Goal: Task Accomplishment & Management: Manage account settings

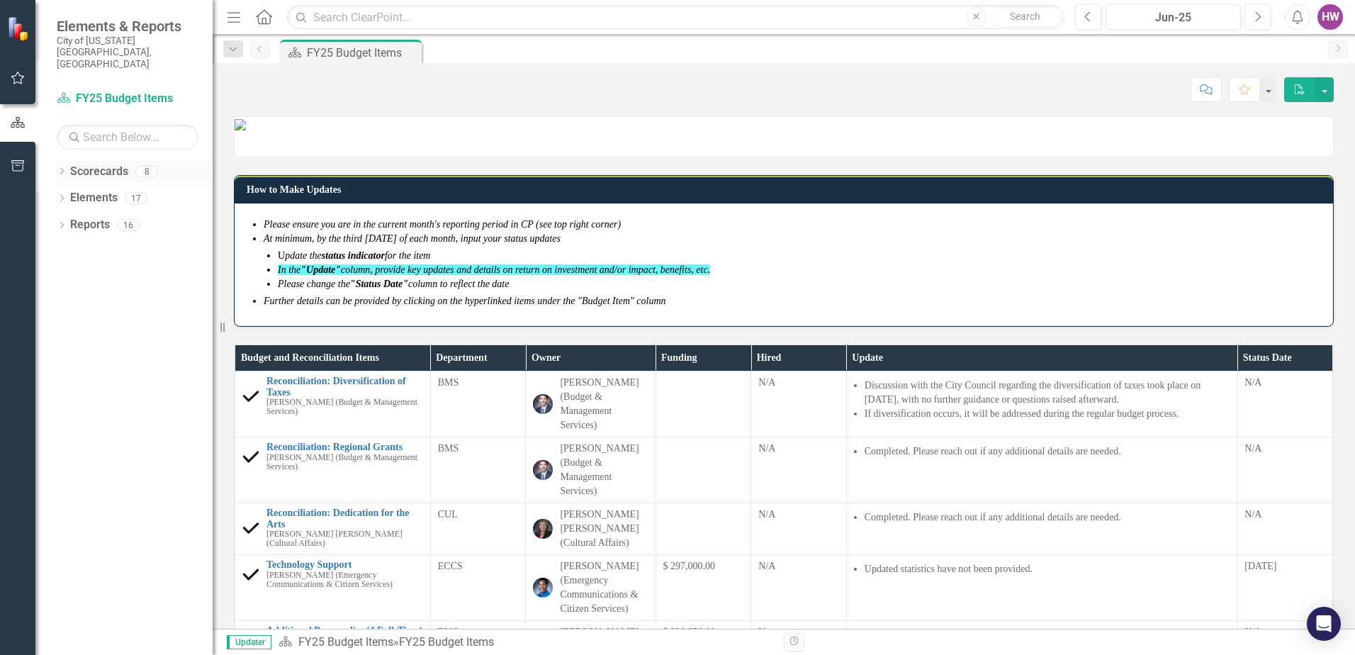
click at [65, 169] on icon "Dropdown" at bounding box center [62, 173] width 10 height 8
click at [67, 194] on icon "Dropdown" at bounding box center [69, 198] width 11 height 9
click at [125, 271] on link "FY26 Budget Items" at bounding box center [152, 279] width 121 height 16
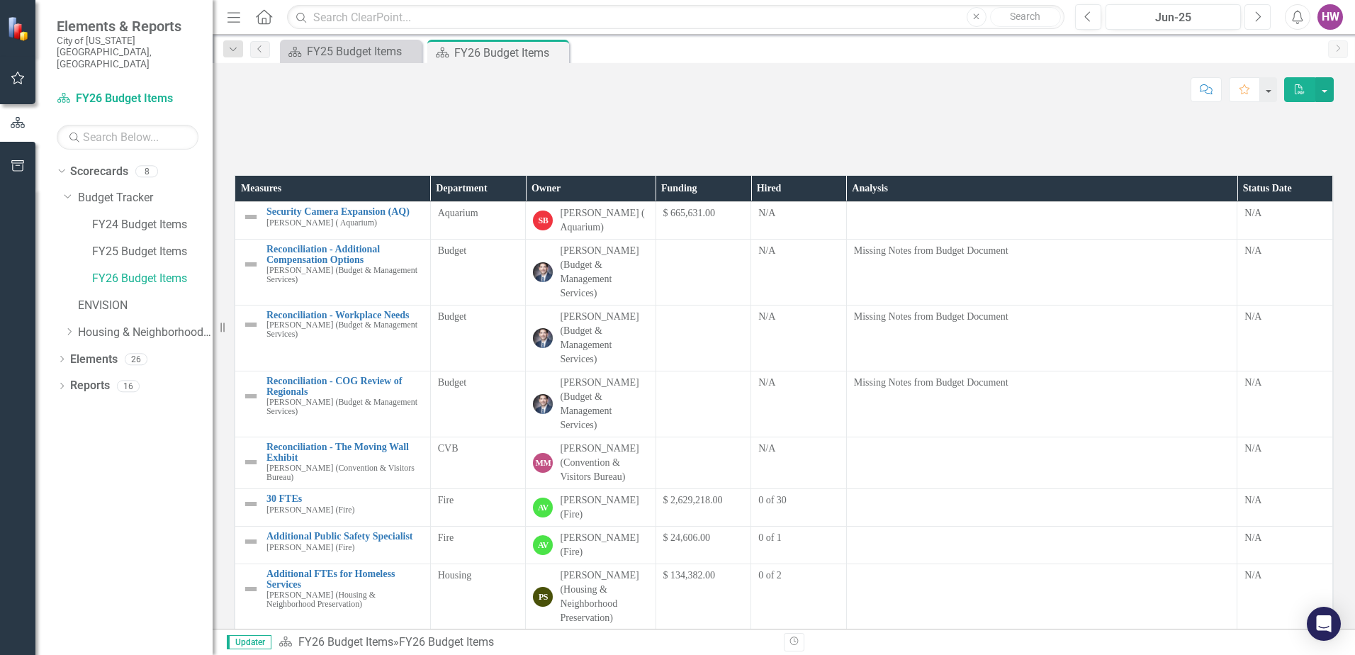
click at [1255, 21] on icon "Next" at bounding box center [1258, 17] width 8 height 13
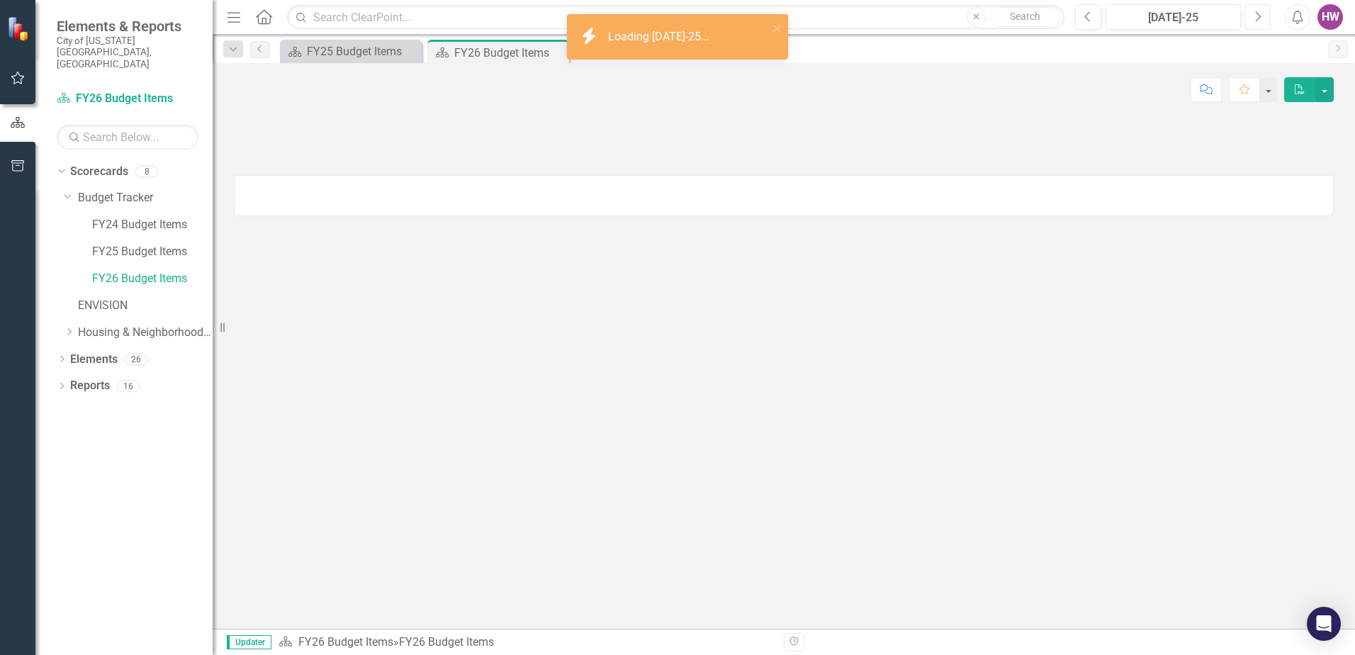
click at [1255, 21] on icon "Next" at bounding box center [1258, 17] width 8 height 13
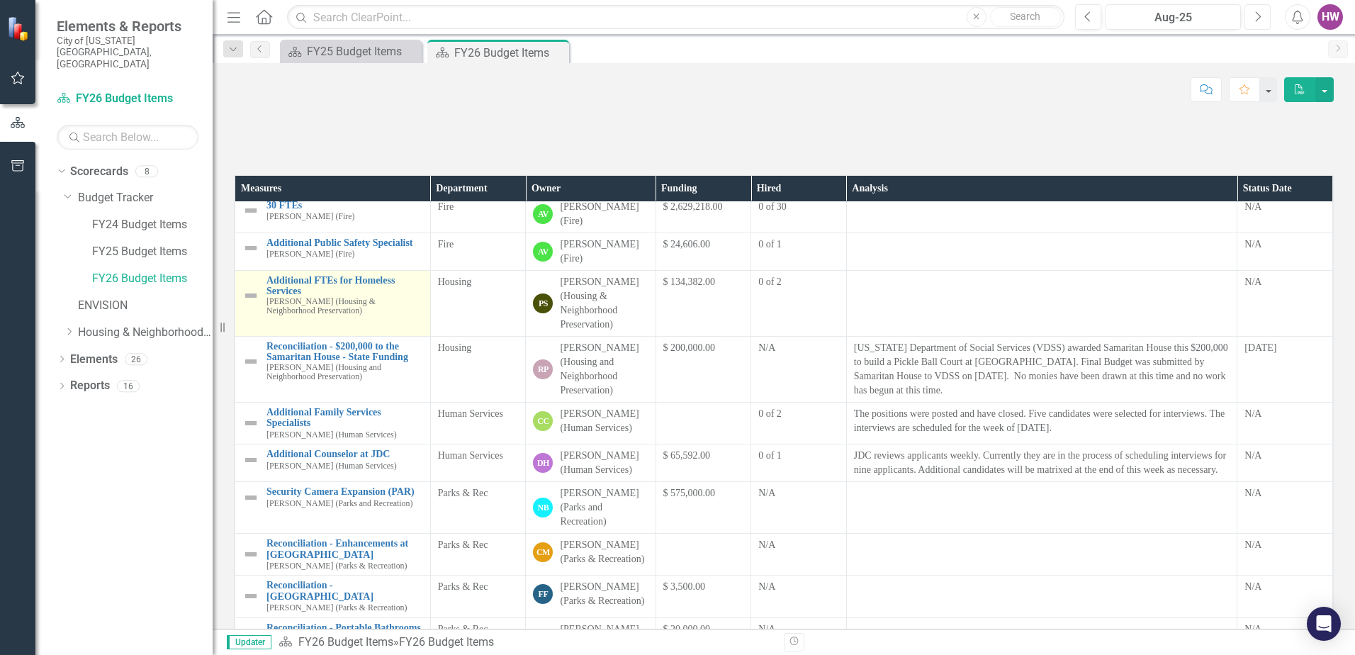
scroll to position [284, 0]
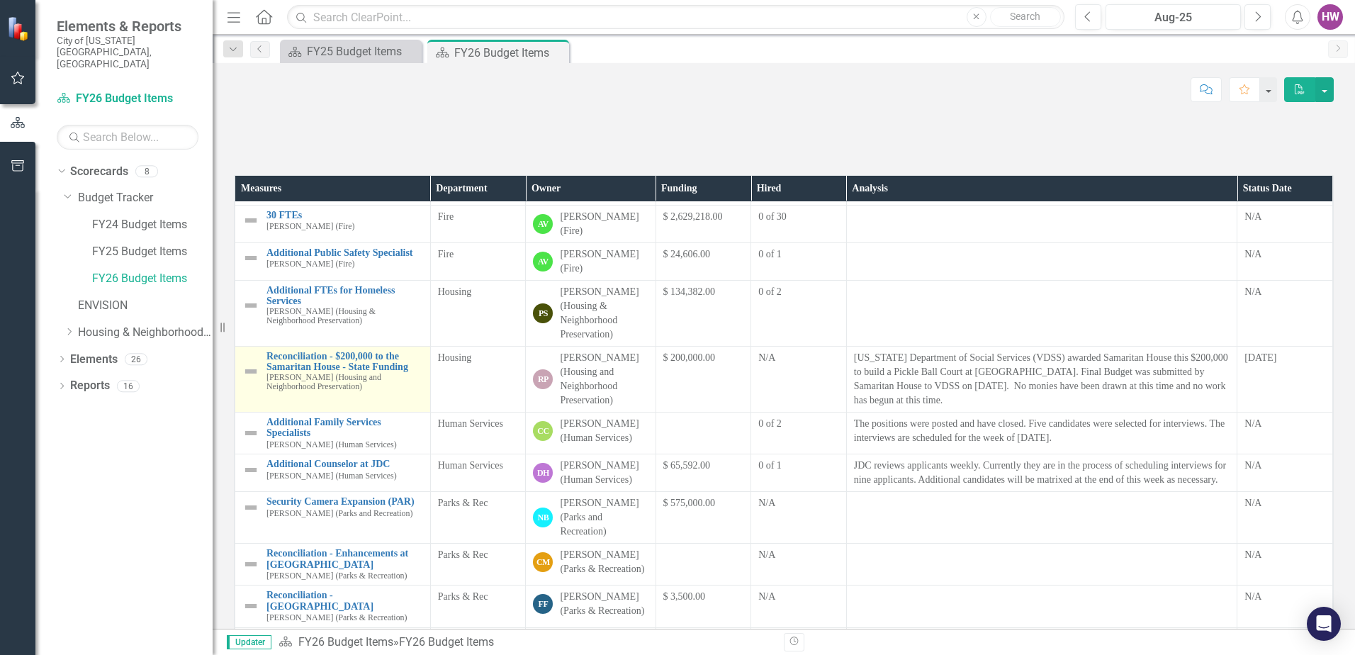
click at [250, 380] on img at bounding box center [250, 371] width 17 height 17
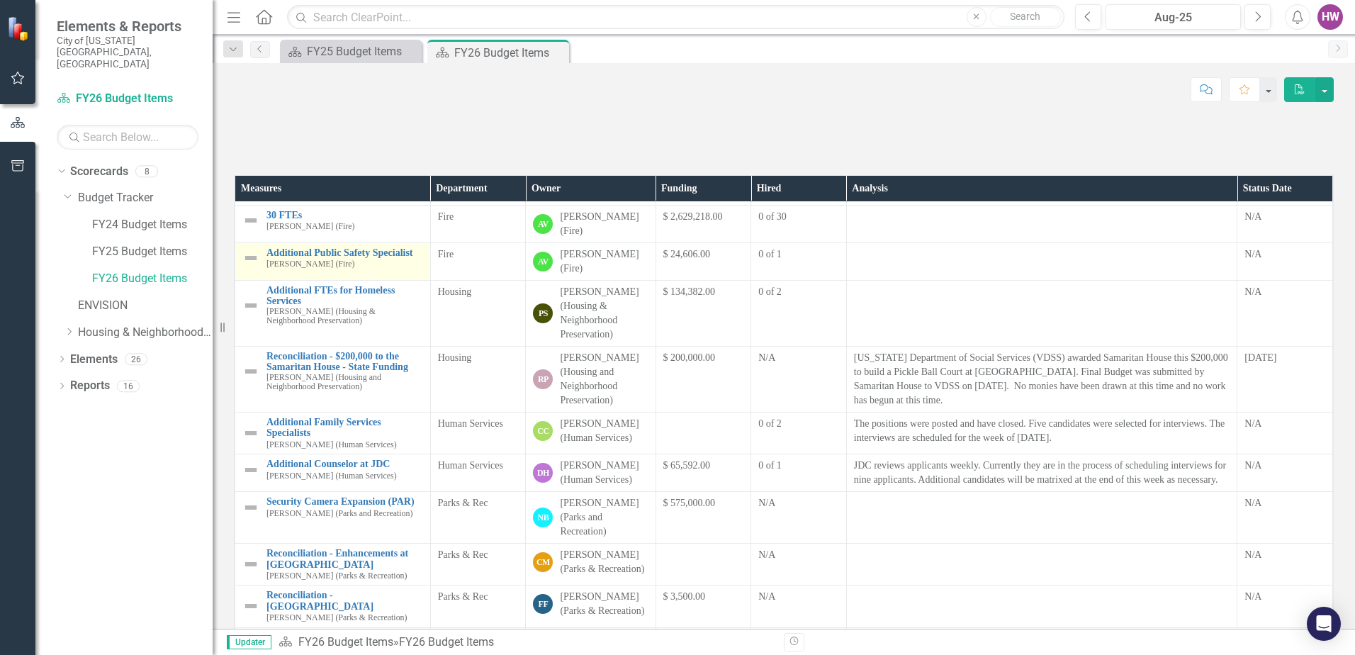
click at [250, 380] on img at bounding box center [250, 371] width 17 height 17
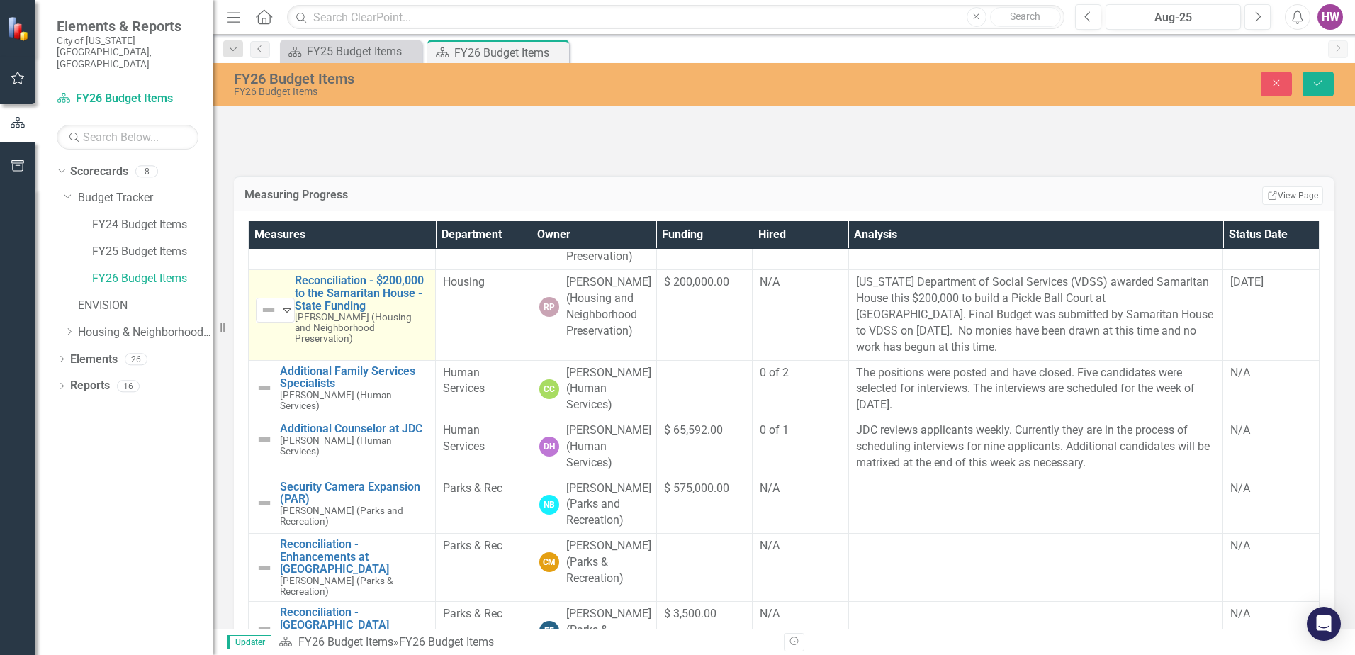
scroll to position [425, 0]
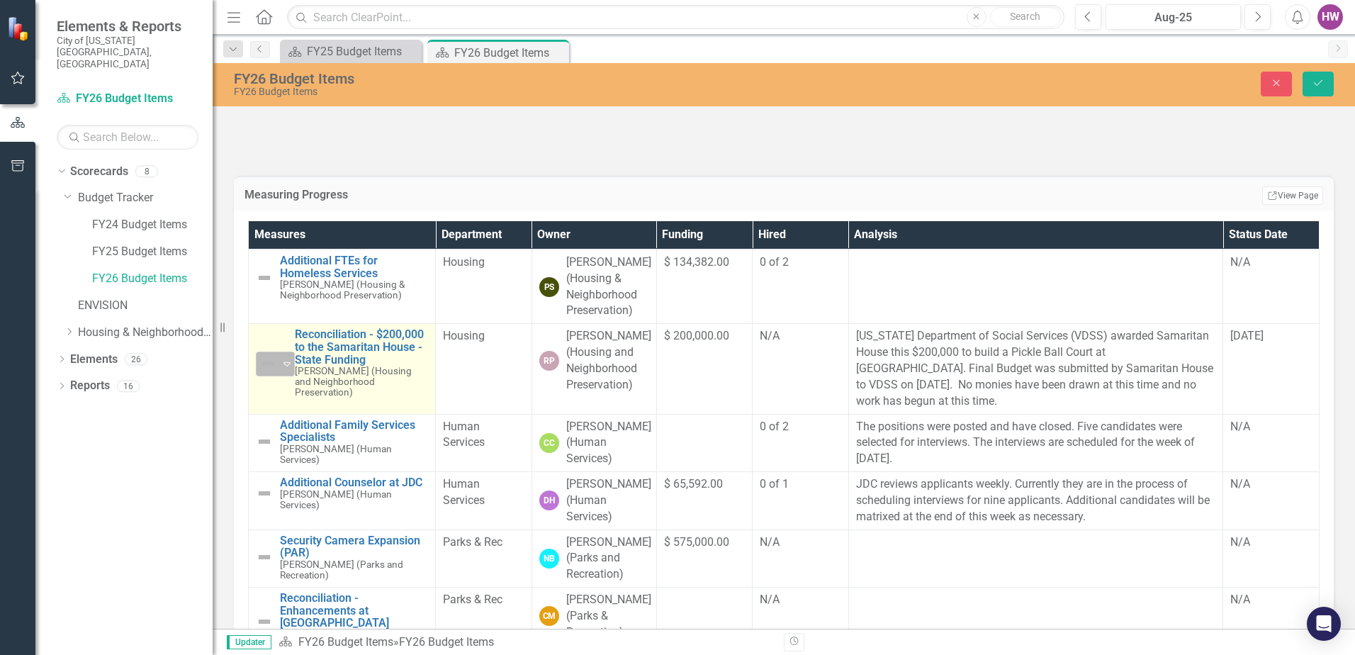
click at [288, 369] on icon "Expand" at bounding box center [287, 363] width 14 height 11
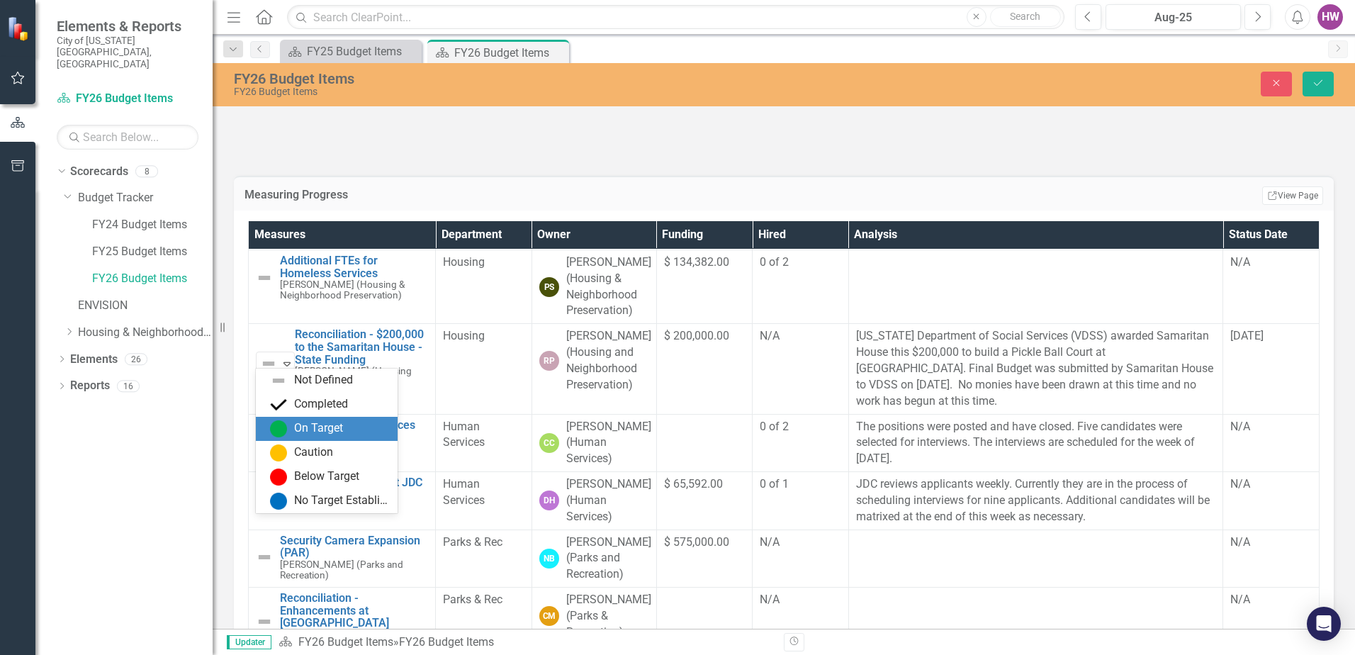
click at [296, 432] on div "On Target" at bounding box center [318, 428] width 49 height 16
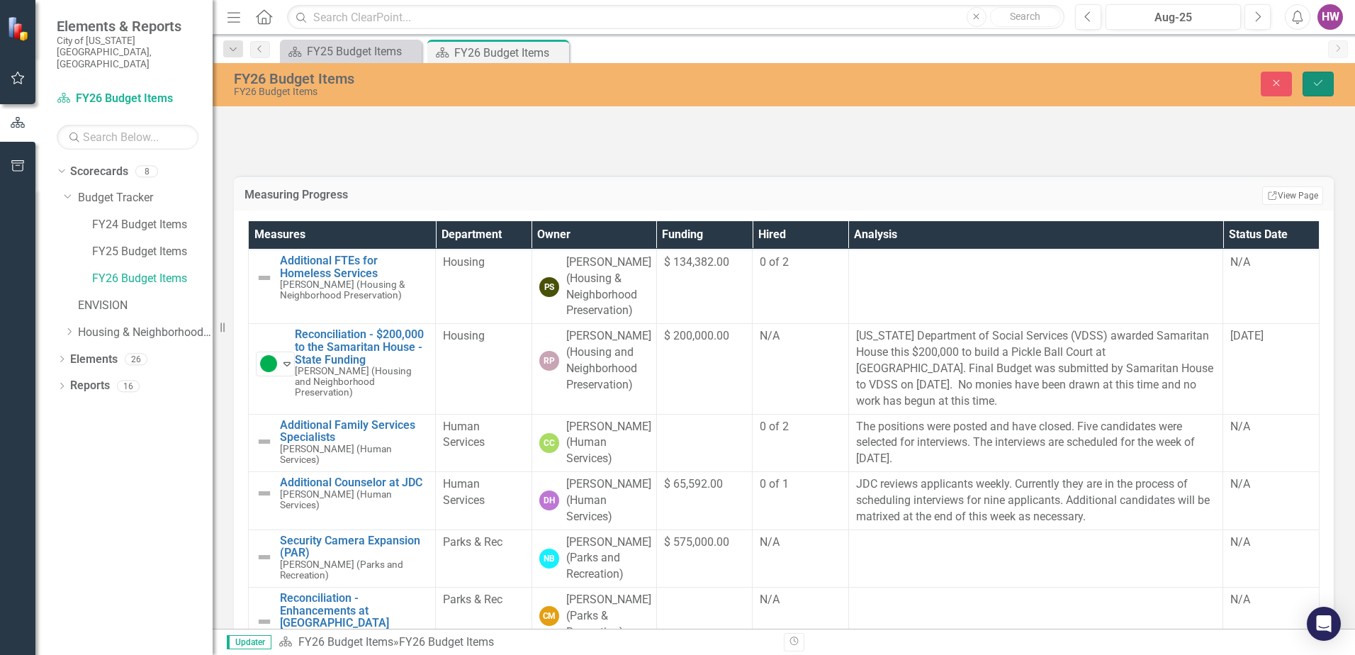
click at [1318, 86] on icon "Save" at bounding box center [1318, 83] width 13 height 10
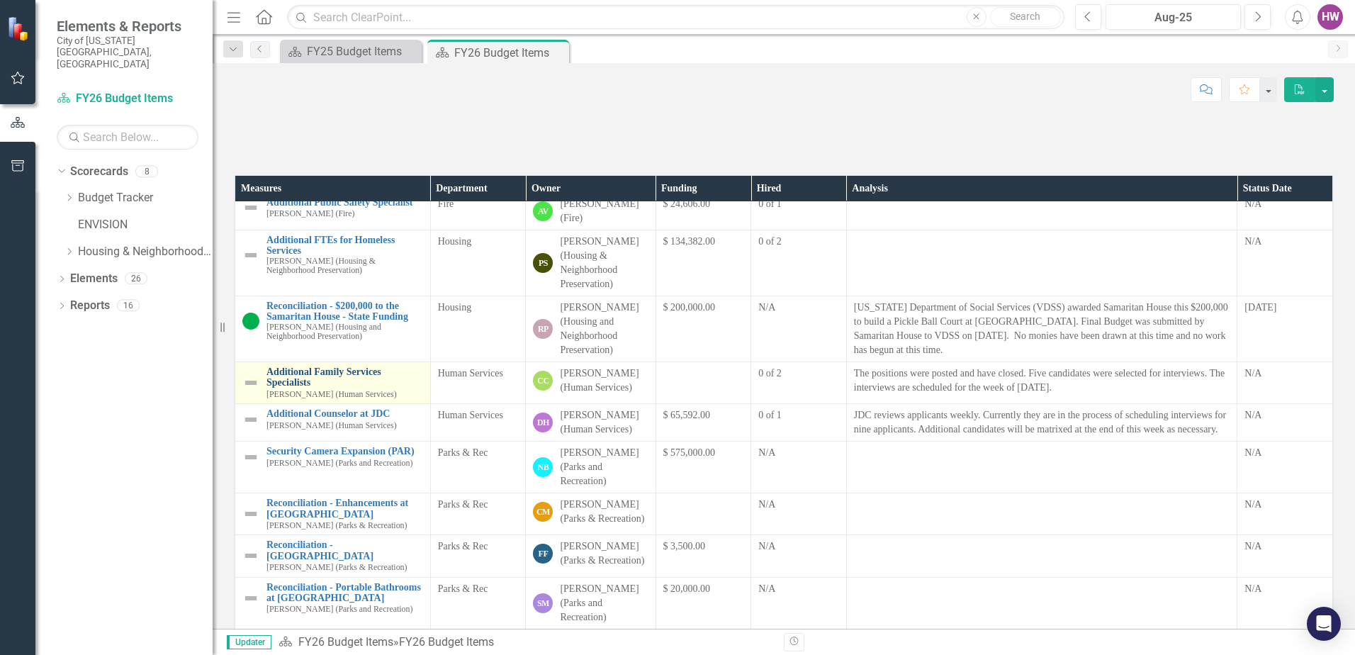
scroll to position [323, 0]
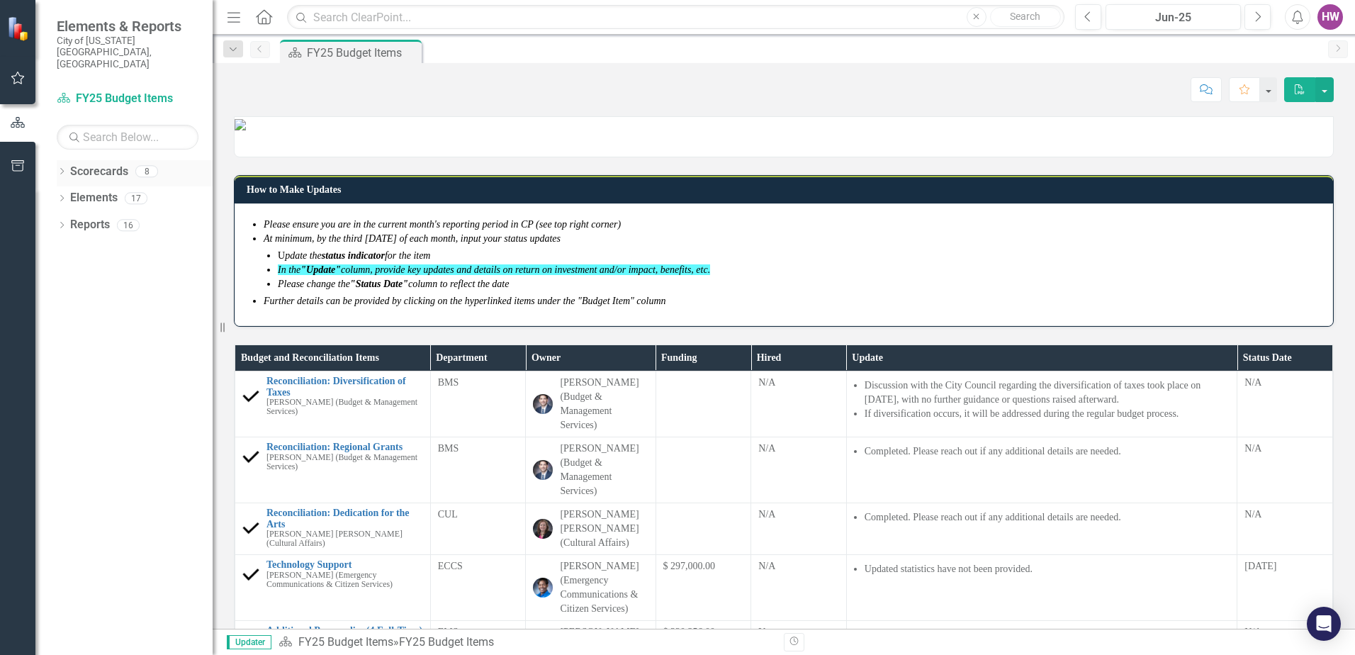
click at [59, 169] on icon "Dropdown" at bounding box center [62, 173] width 10 height 8
click at [70, 194] on icon "Dropdown" at bounding box center [69, 198] width 11 height 9
click at [115, 271] on link "FY26 Budget Items" at bounding box center [152, 279] width 121 height 16
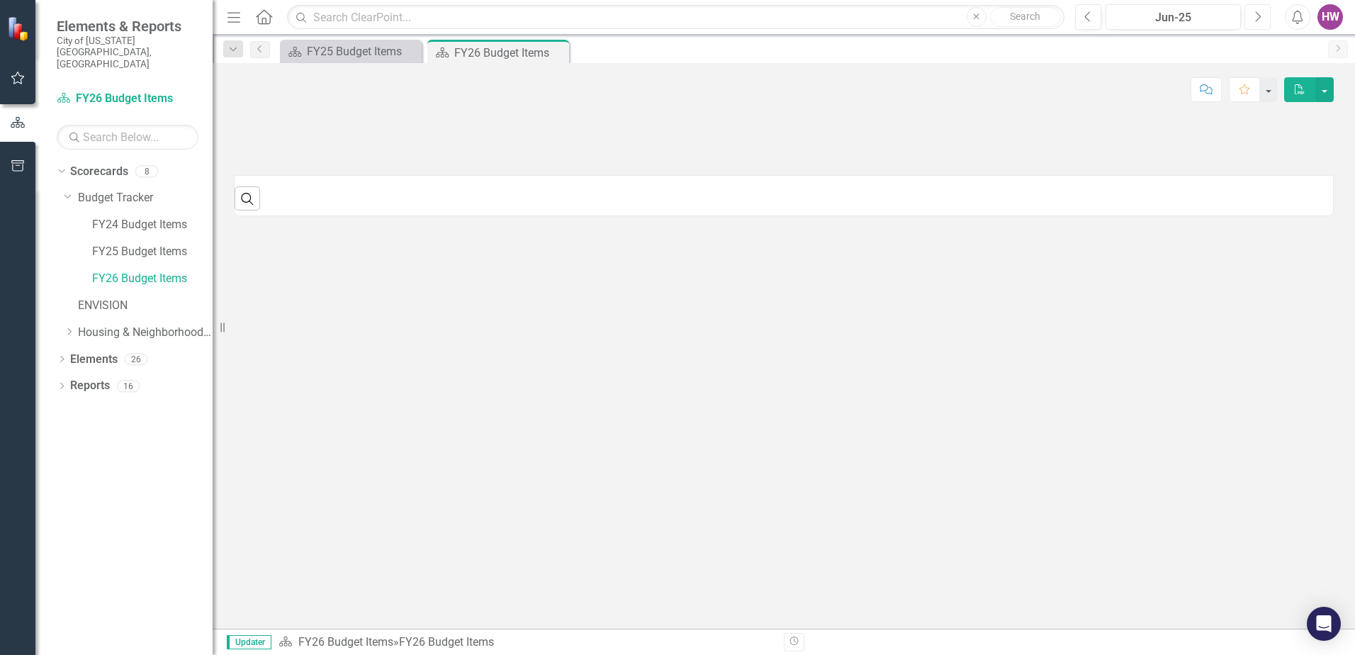
click at [1254, 18] on icon "Next" at bounding box center [1258, 17] width 8 height 13
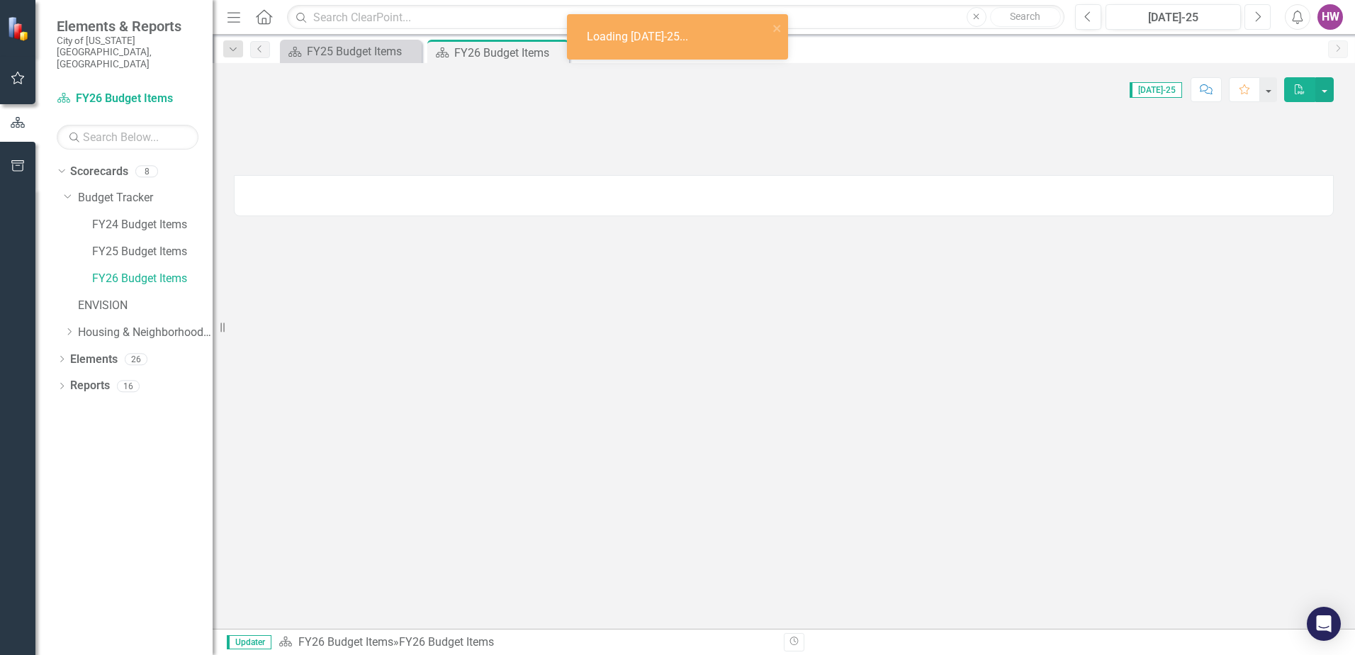
click at [1254, 18] on icon "Next" at bounding box center [1258, 17] width 8 height 13
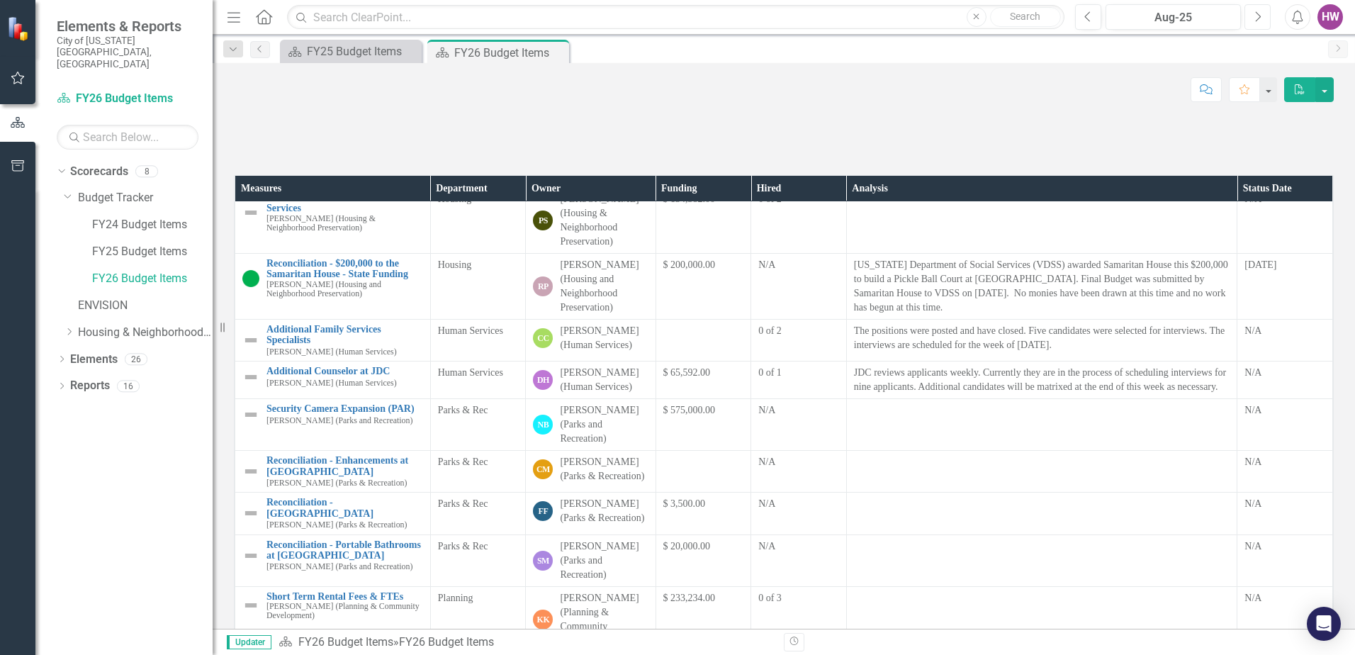
scroll to position [354, 0]
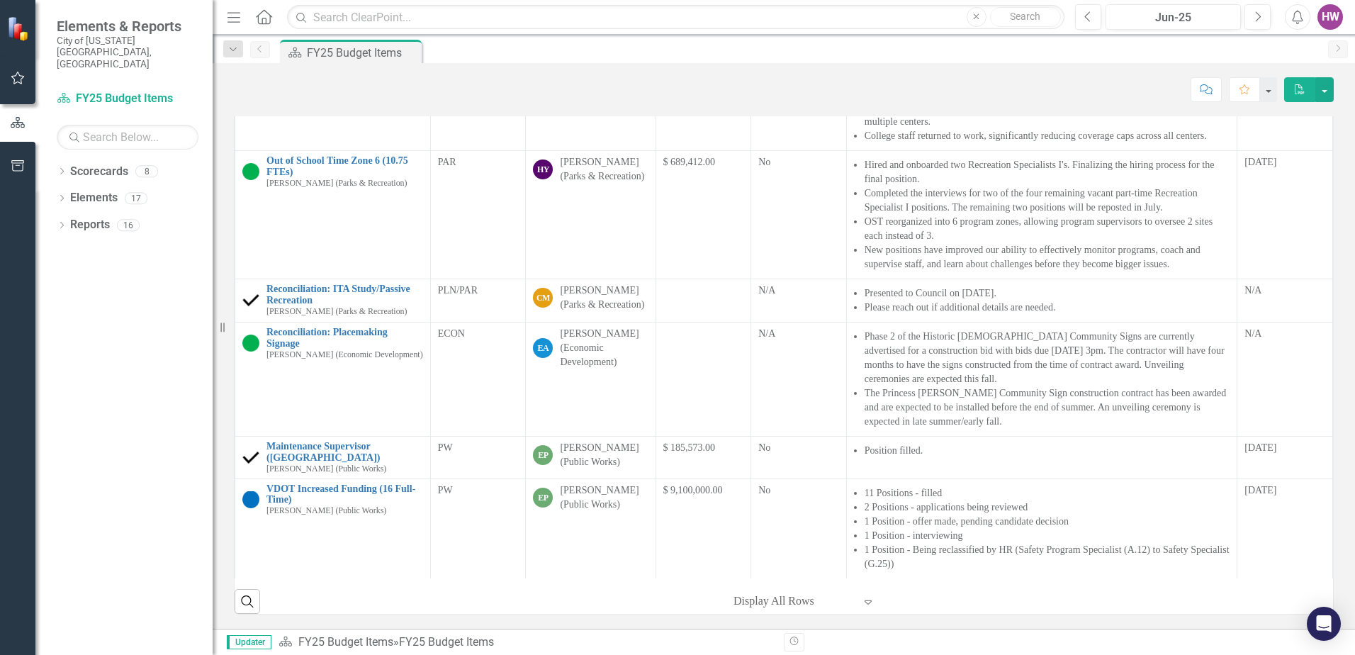
scroll to position [929, 0]
click at [62, 169] on icon "Dropdown" at bounding box center [62, 173] width 10 height 8
click at [71, 194] on icon "Dropdown" at bounding box center [69, 198] width 11 height 9
click at [147, 271] on link "FY26 Budget Items" at bounding box center [152, 279] width 121 height 16
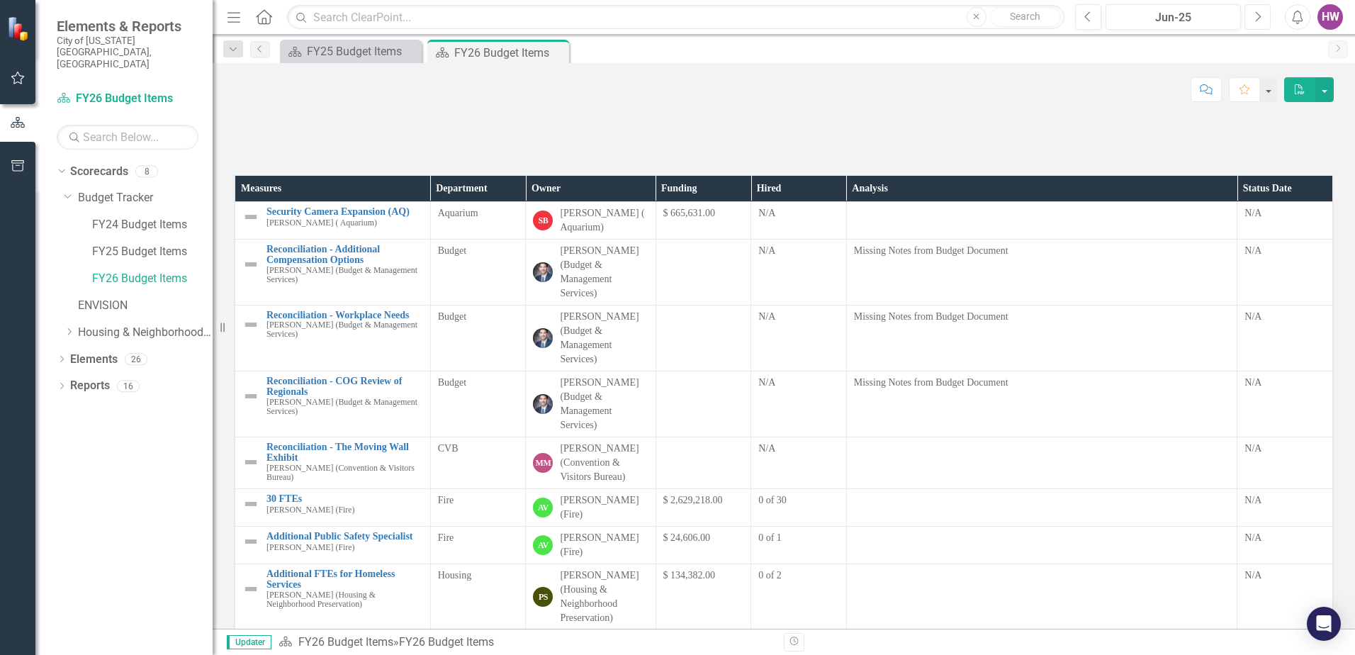
click at [1267, 19] on button "Next" at bounding box center [1258, 17] width 26 height 26
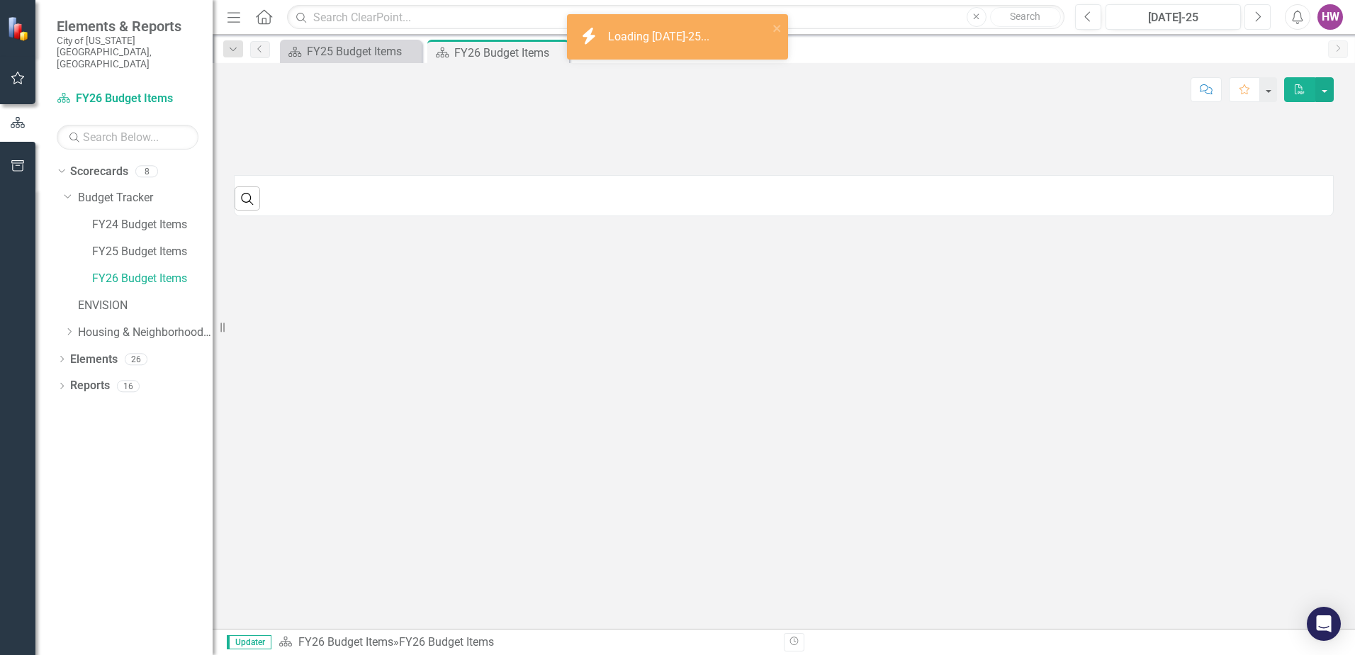
click at [1267, 19] on button "Next" at bounding box center [1258, 17] width 26 height 26
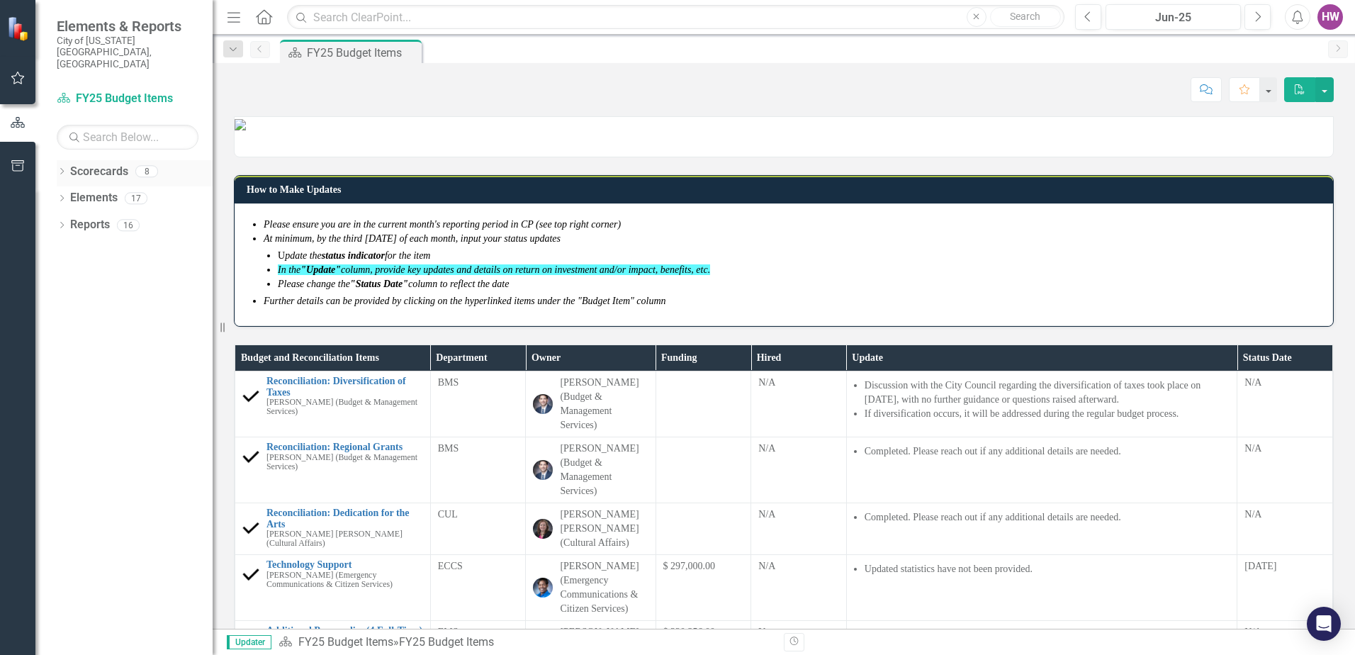
click at [61, 169] on icon "Dropdown" at bounding box center [62, 173] width 10 height 8
click at [71, 194] on icon at bounding box center [70, 197] width 4 height 7
click at [118, 271] on link "FY26 Budget Items" at bounding box center [152, 279] width 121 height 16
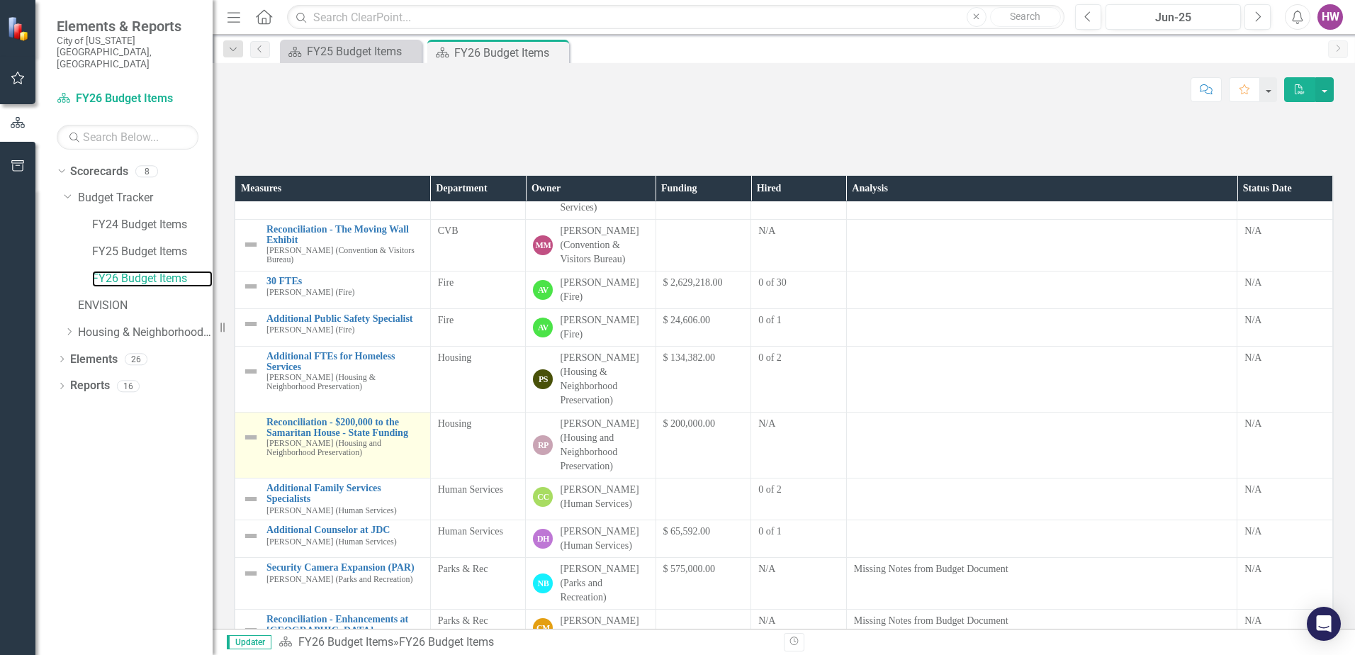
scroll to position [213, 0]
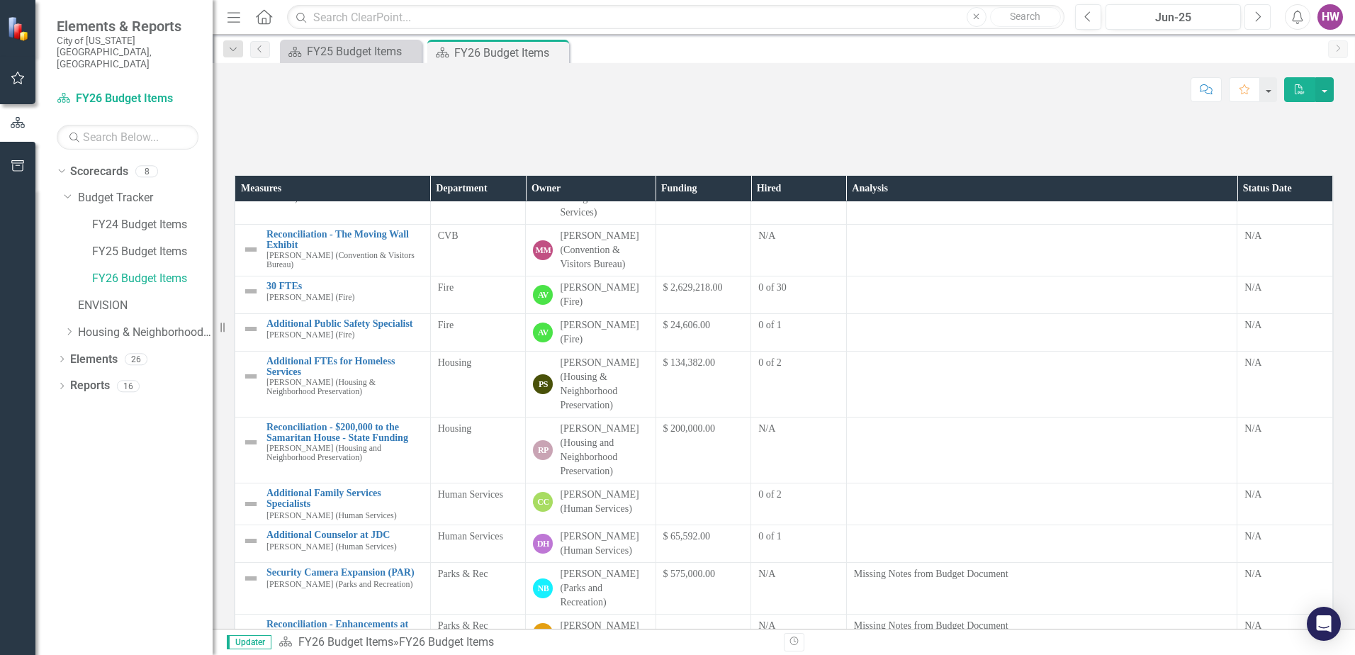
click at [1253, 18] on button "Next" at bounding box center [1258, 17] width 26 height 26
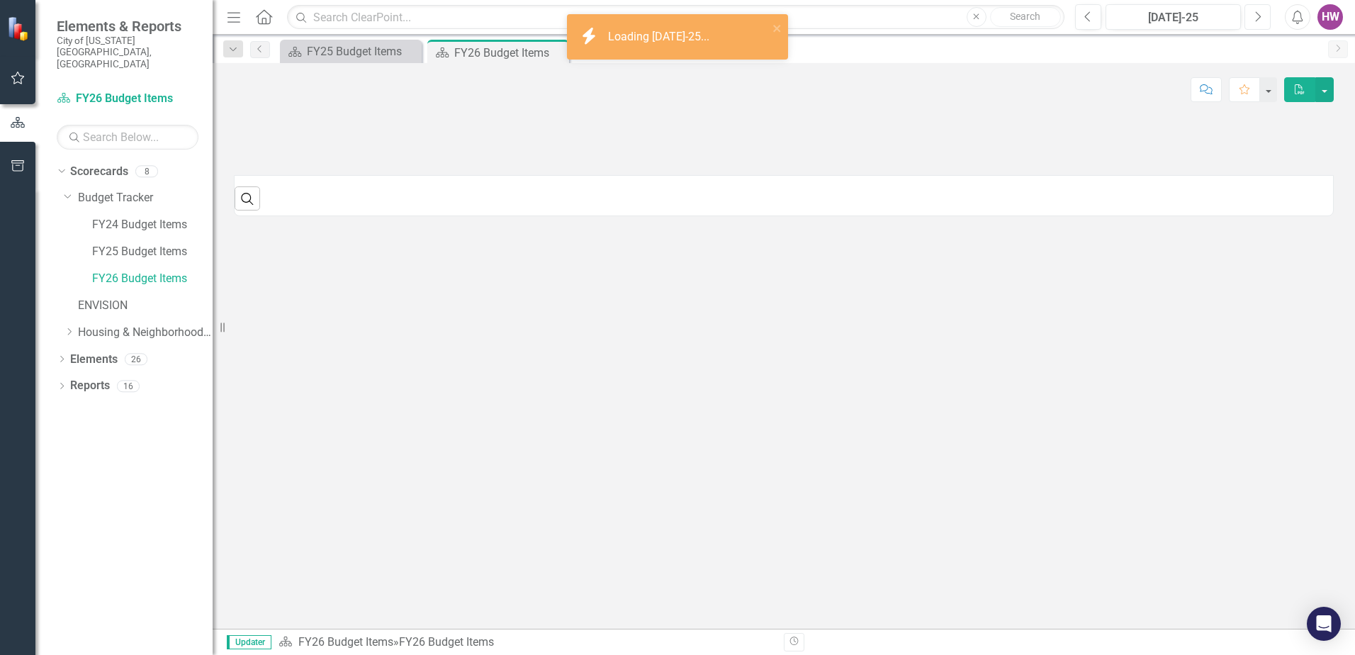
click at [1253, 18] on button "Next" at bounding box center [1258, 17] width 26 height 26
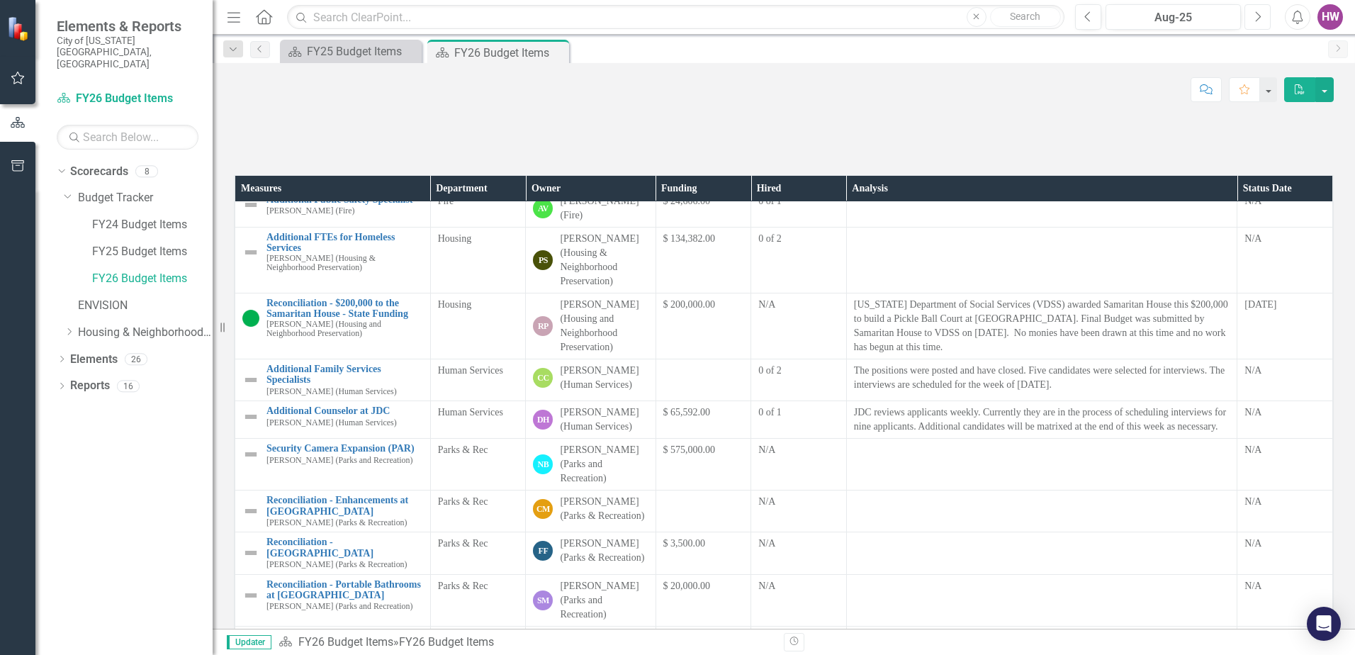
scroll to position [284, 0]
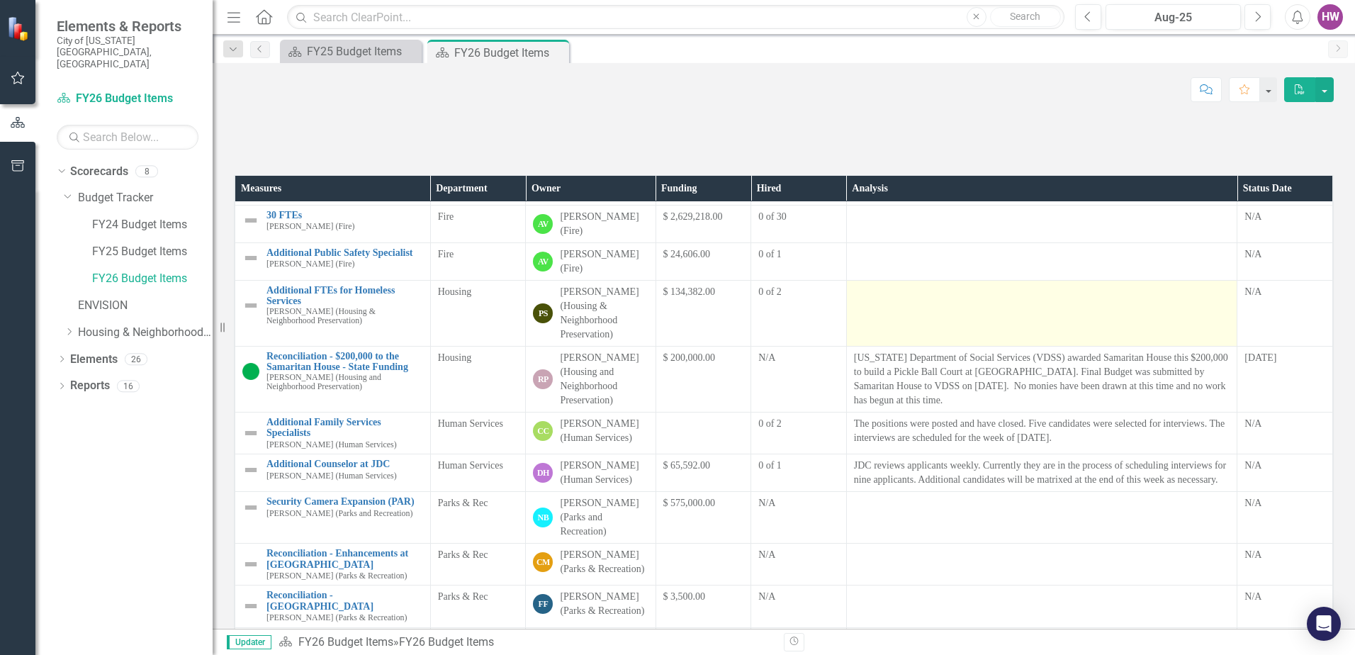
click at [912, 347] on td at bounding box center [1041, 314] width 391 height 66
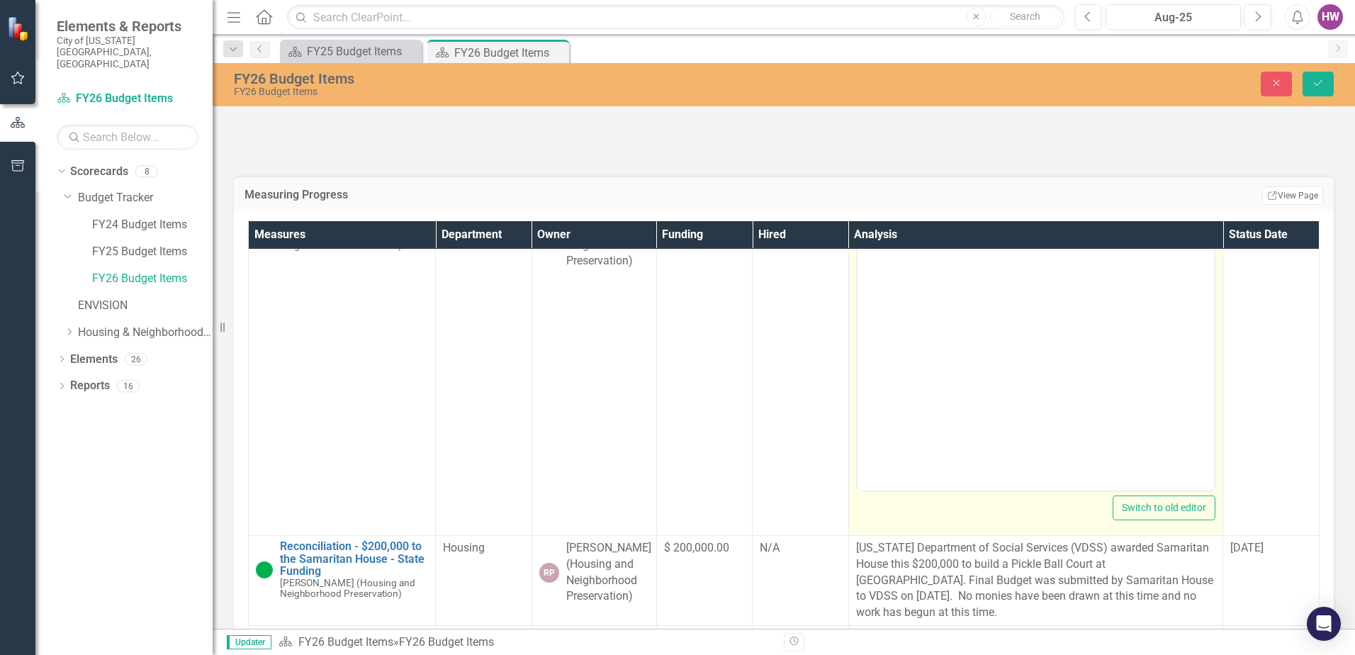
scroll to position [354, 0]
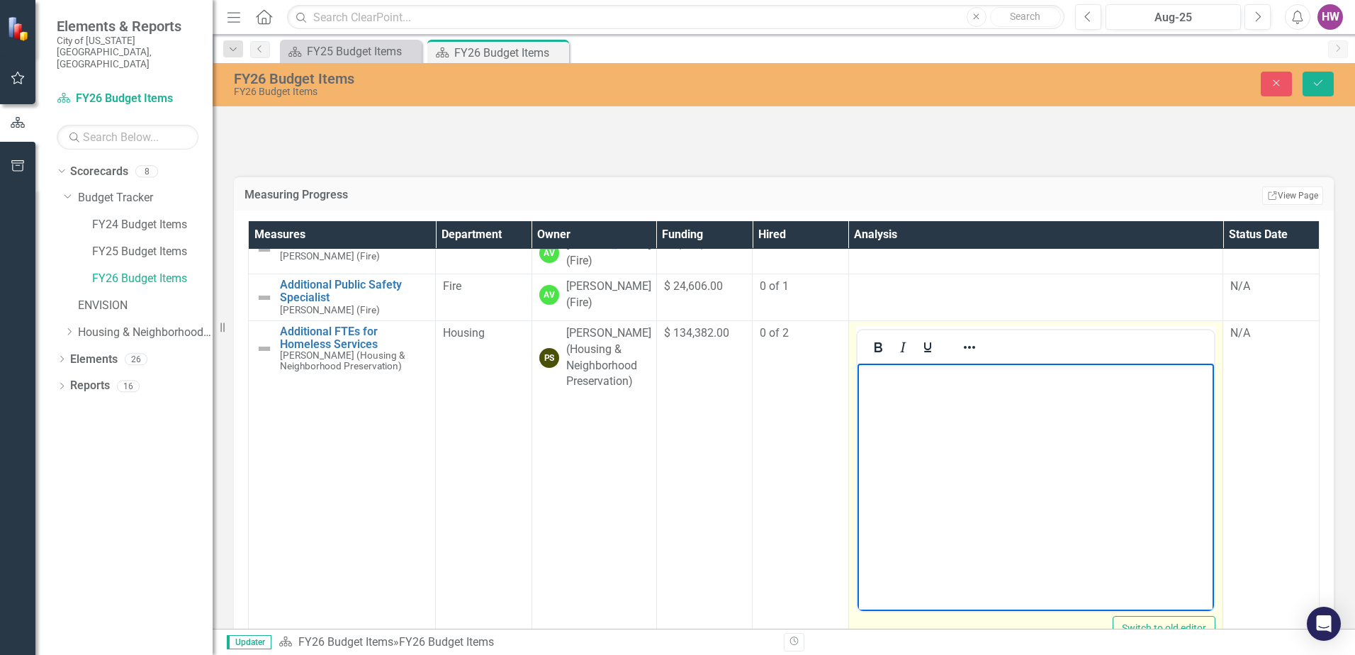
click at [930, 405] on body "Rich Text Area. Press ALT-0 for help." at bounding box center [1035, 469] width 357 height 213
drag, startPoint x: 1055, startPoint y: 374, endPoint x: 1051, endPoint y: 390, distance: 16.7
click at [1055, 375] on p "We are in the process of hiring, but niether of these two positions has posted …" at bounding box center [1036, 383] width 350 height 34
click at [977, 392] on p "We are in the process of hiring, but neither of these two positions has posted …" at bounding box center [1036, 383] width 350 height 34
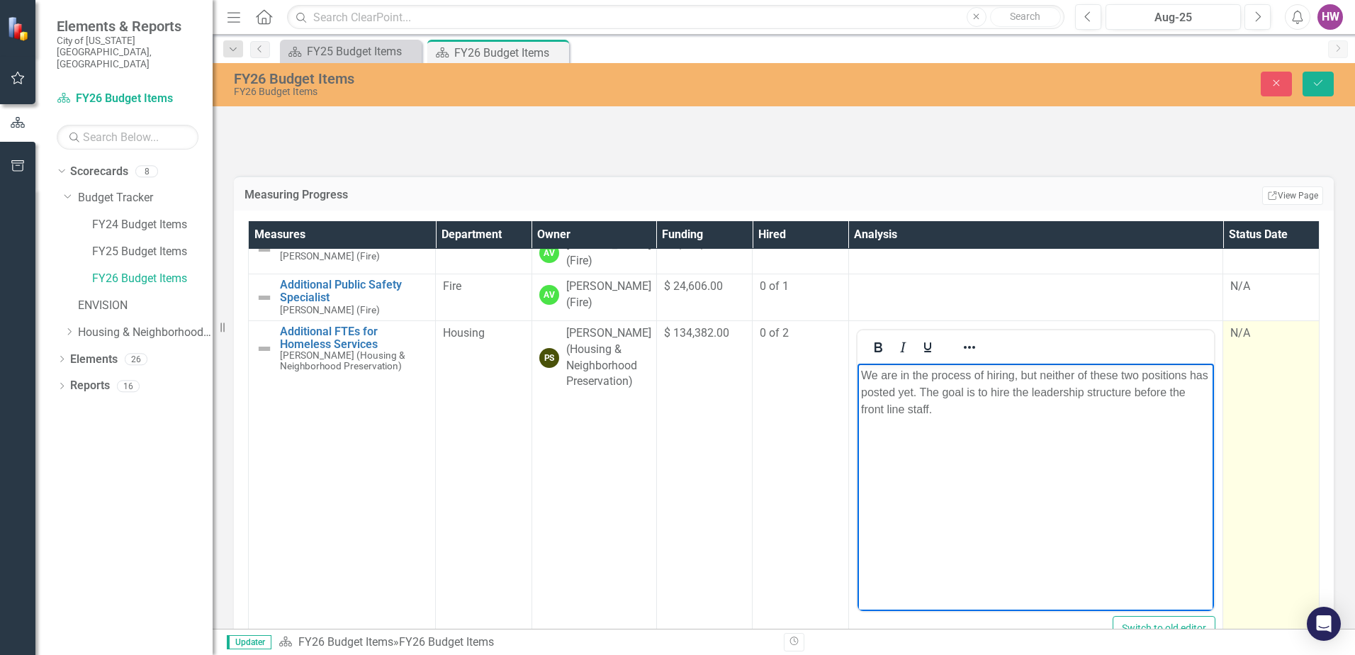
click at [1235, 505] on td "N/A" at bounding box center [1271, 487] width 96 height 335
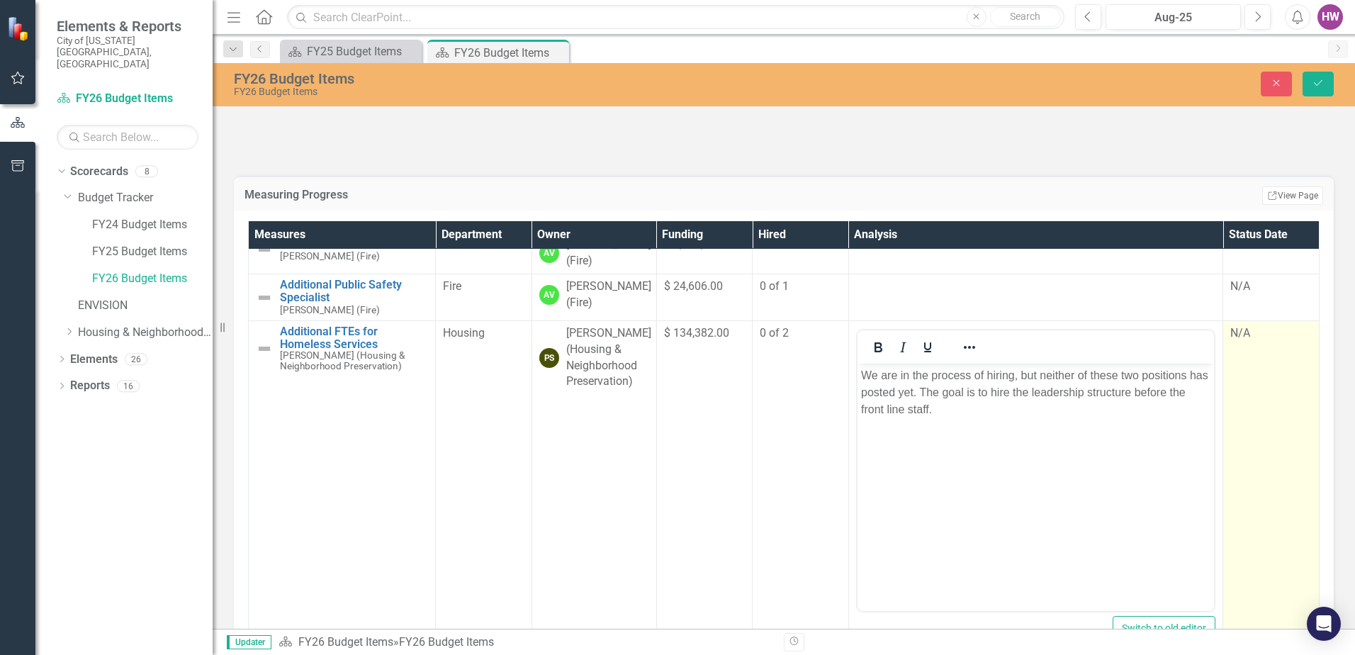
click at [1231, 342] on div "N/A" at bounding box center [1272, 333] width 82 height 16
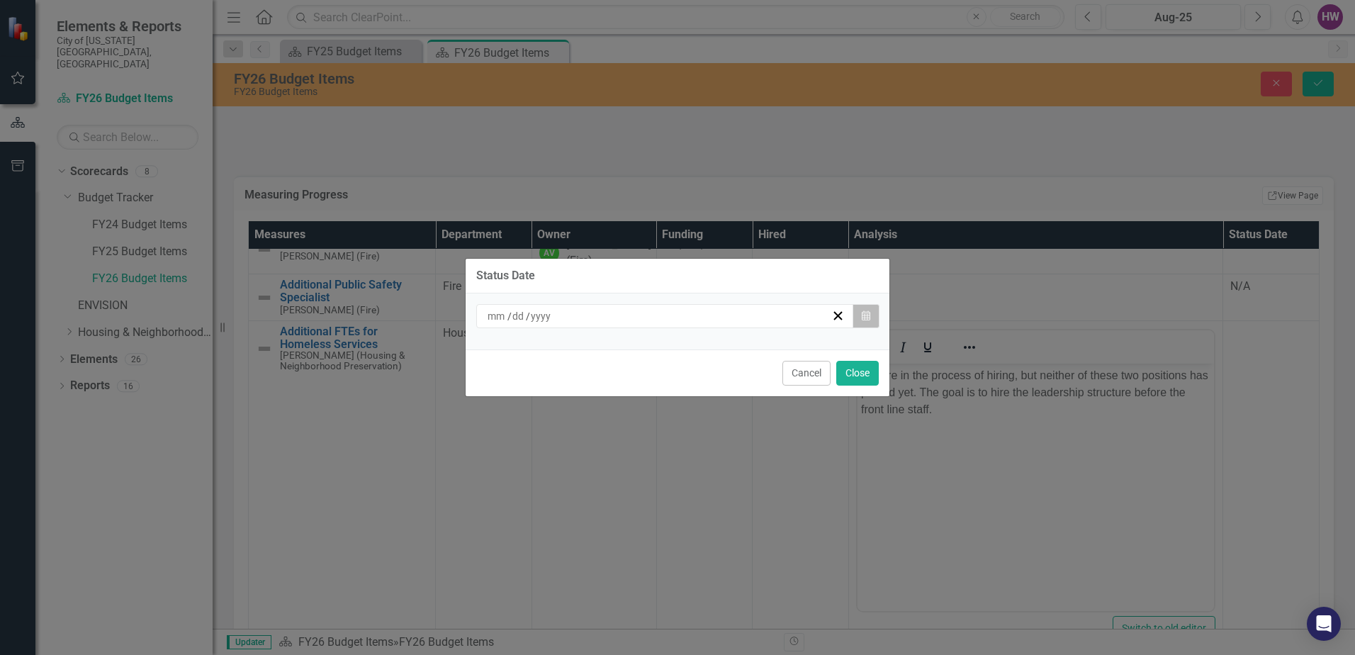
click at [863, 317] on icon "Calendar" at bounding box center [866, 316] width 9 height 10
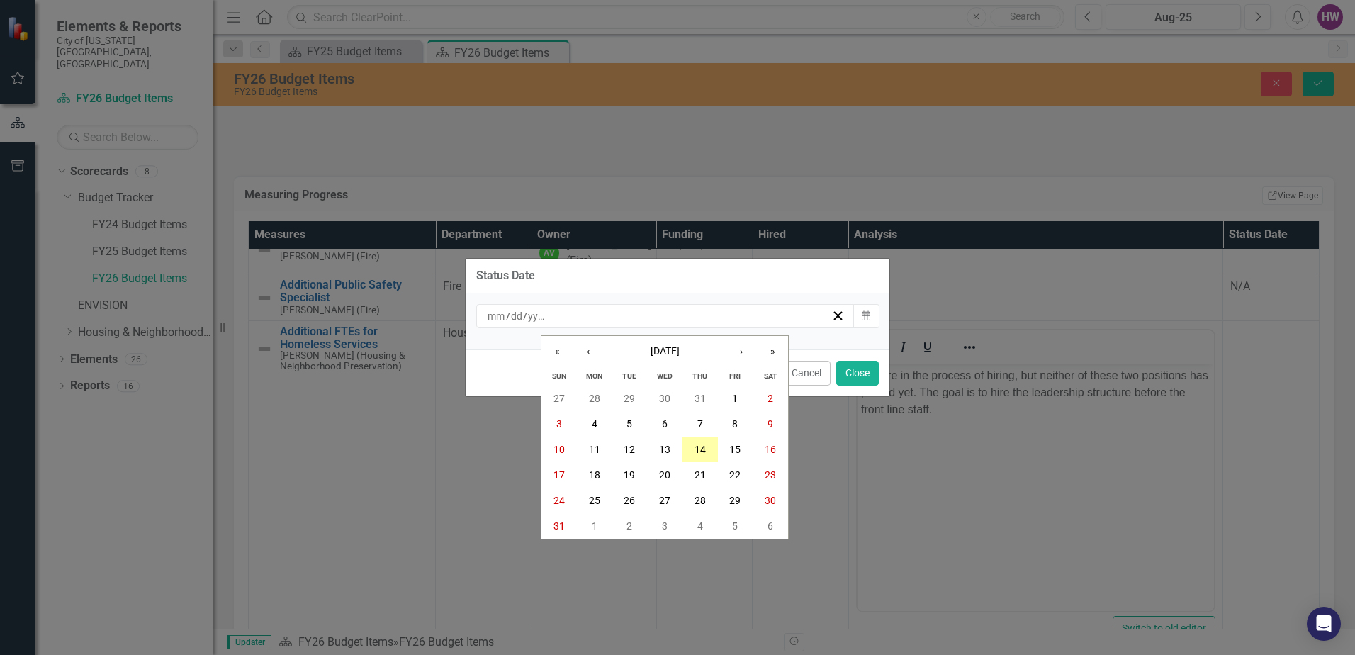
click at [695, 448] on abbr "14" at bounding box center [700, 449] width 11 height 11
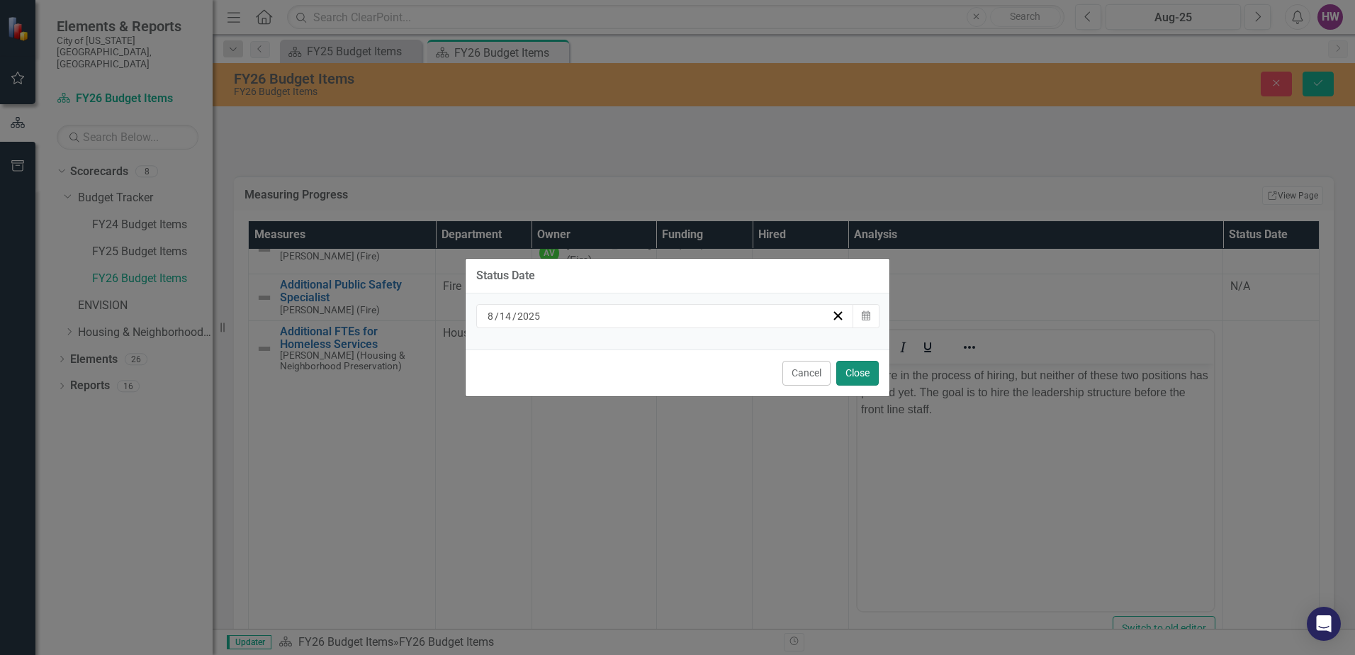
click at [856, 377] on button "Close" at bounding box center [857, 373] width 43 height 25
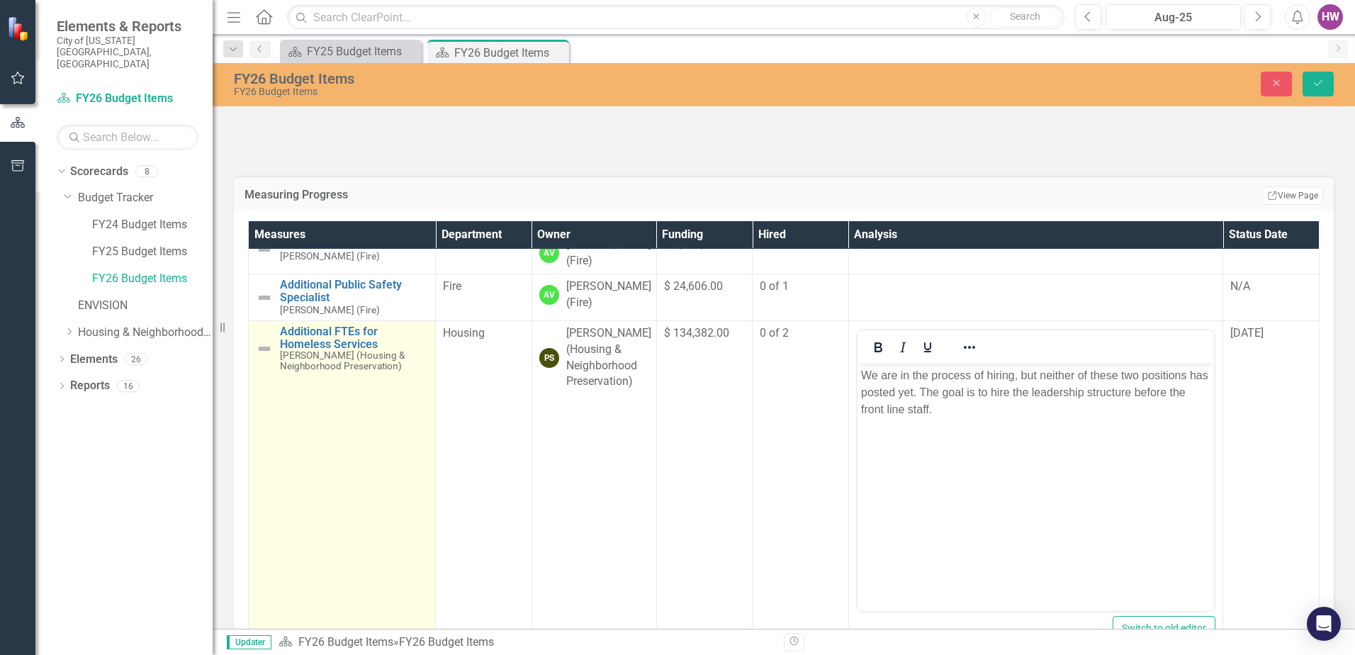
click at [264, 357] on img at bounding box center [264, 348] width 17 height 17
click at [265, 357] on img at bounding box center [264, 348] width 17 height 17
click at [266, 357] on img at bounding box center [264, 348] width 17 height 17
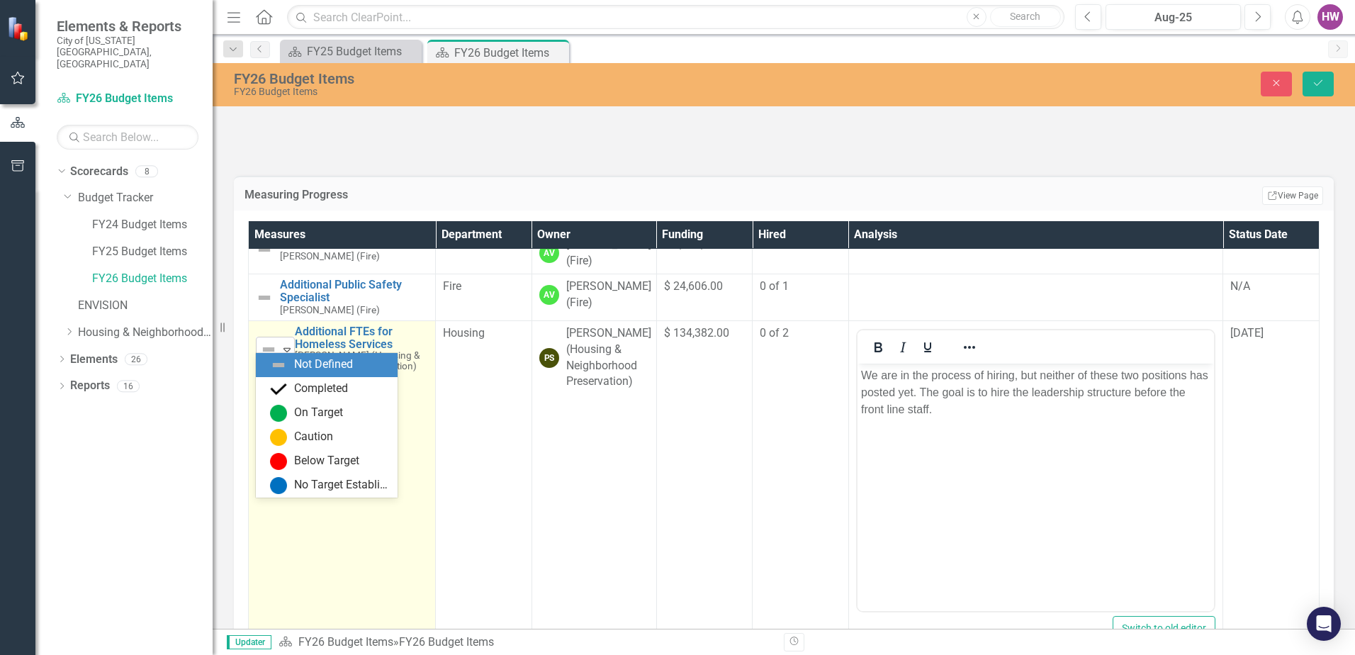
click at [289, 355] on icon "Expand" at bounding box center [287, 349] width 14 height 11
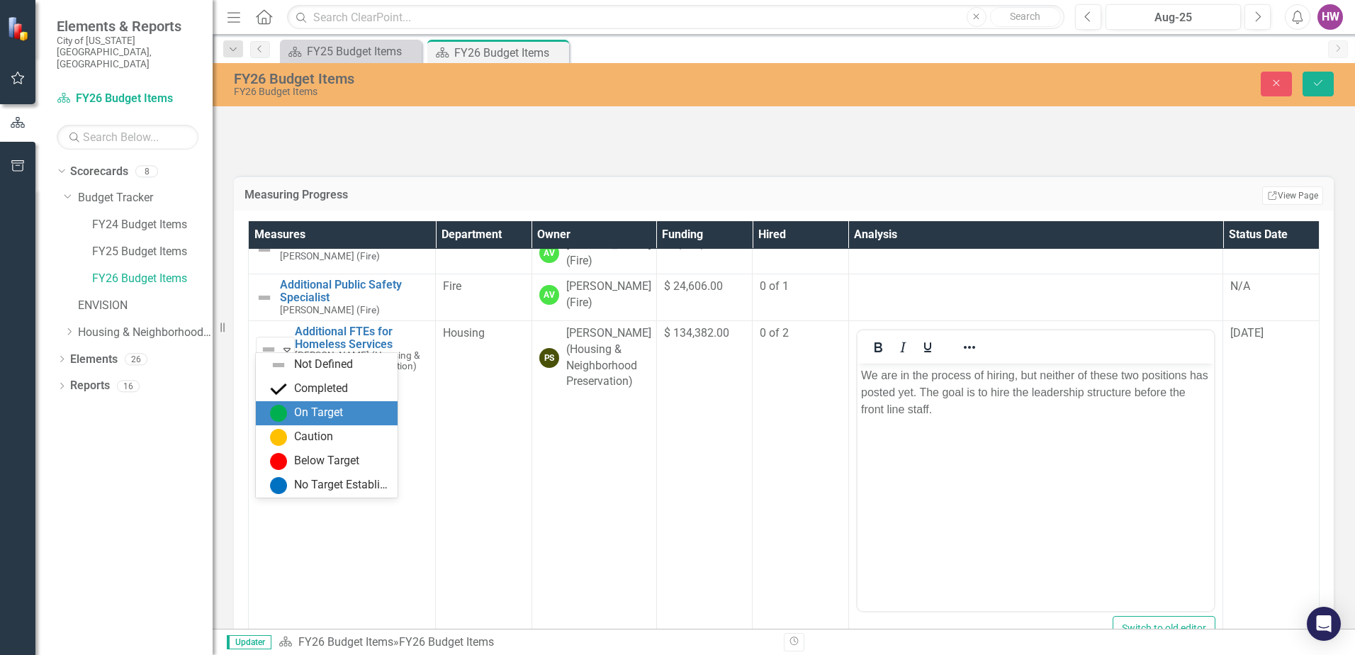
click at [308, 410] on div "On Target" at bounding box center [318, 413] width 49 height 16
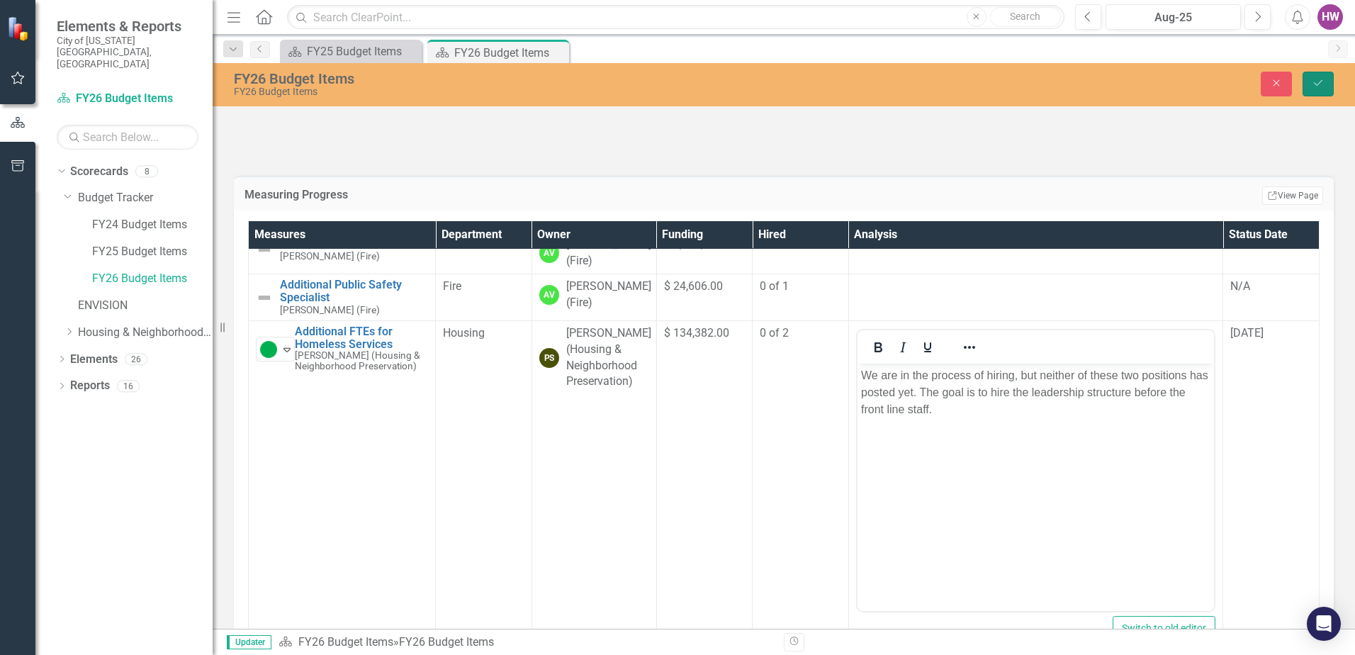
click at [1309, 84] on button "Save" at bounding box center [1318, 84] width 31 height 25
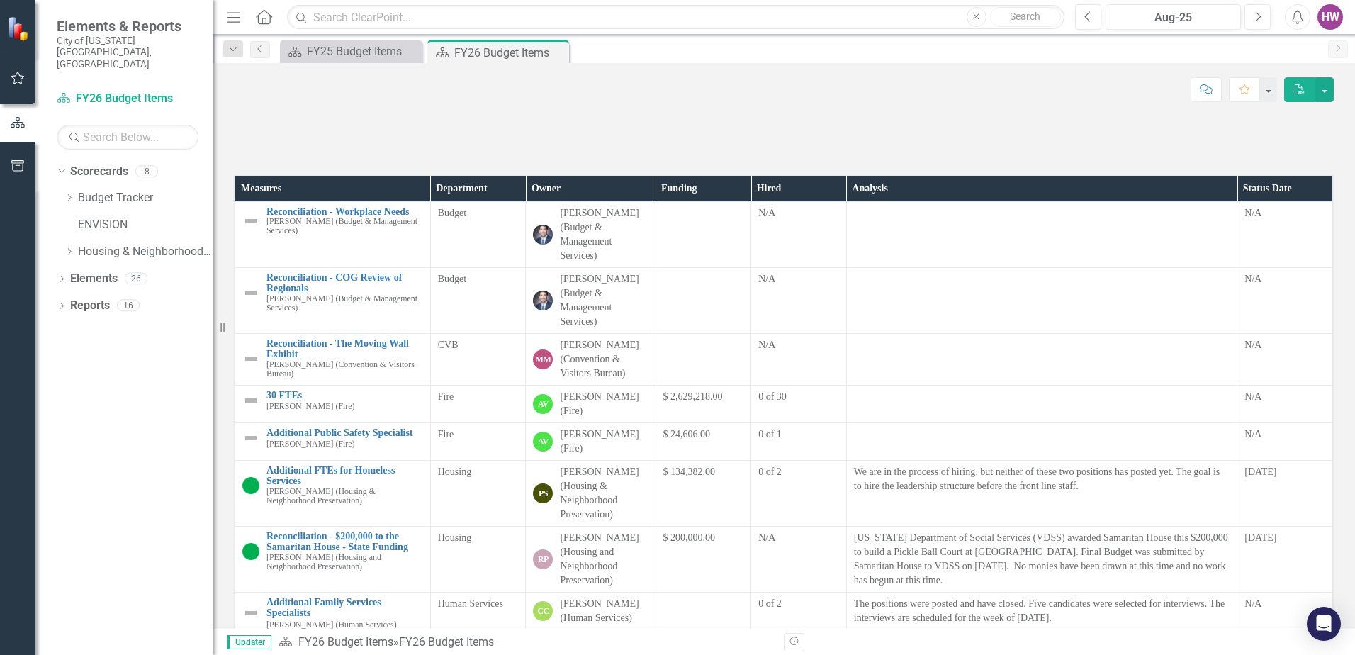
scroll to position [0, 0]
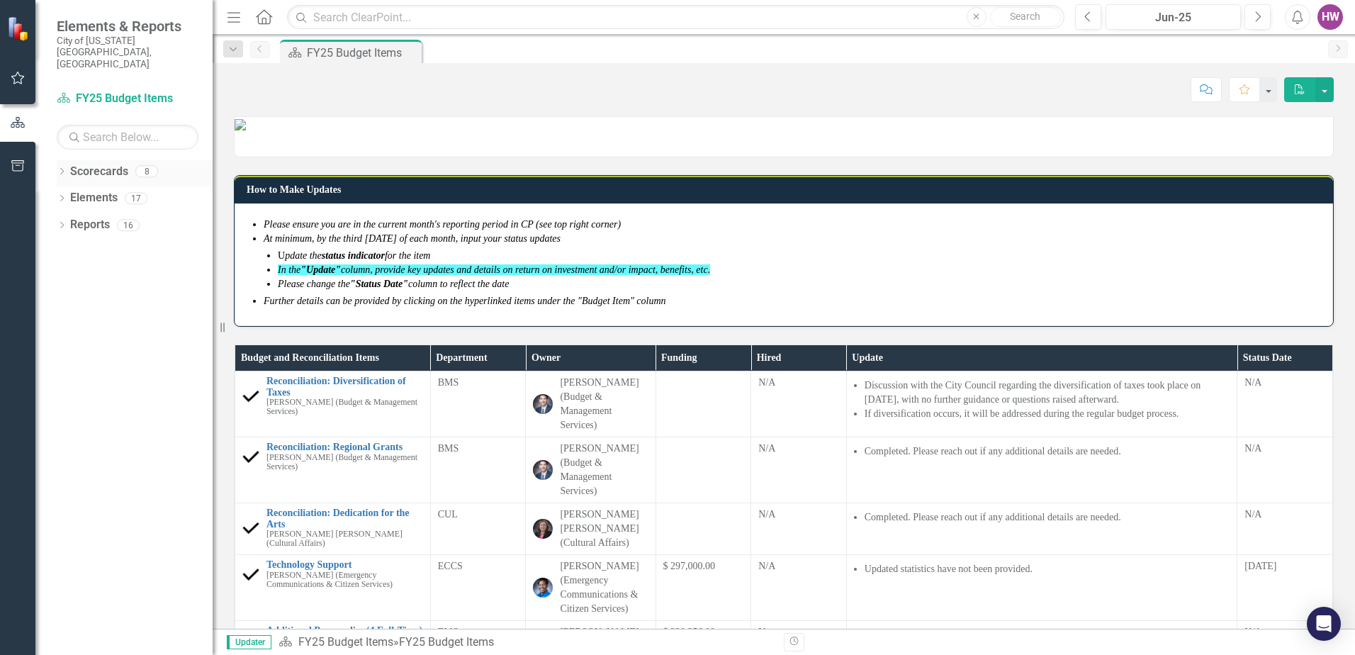
click at [60, 169] on icon "Dropdown" at bounding box center [62, 173] width 10 height 8
click at [69, 194] on icon at bounding box center [70, 197] width 4 height 7
click at [115, 271] on link "FY26 Budget Items" at bounding box center [152, 279] width 121 height 16
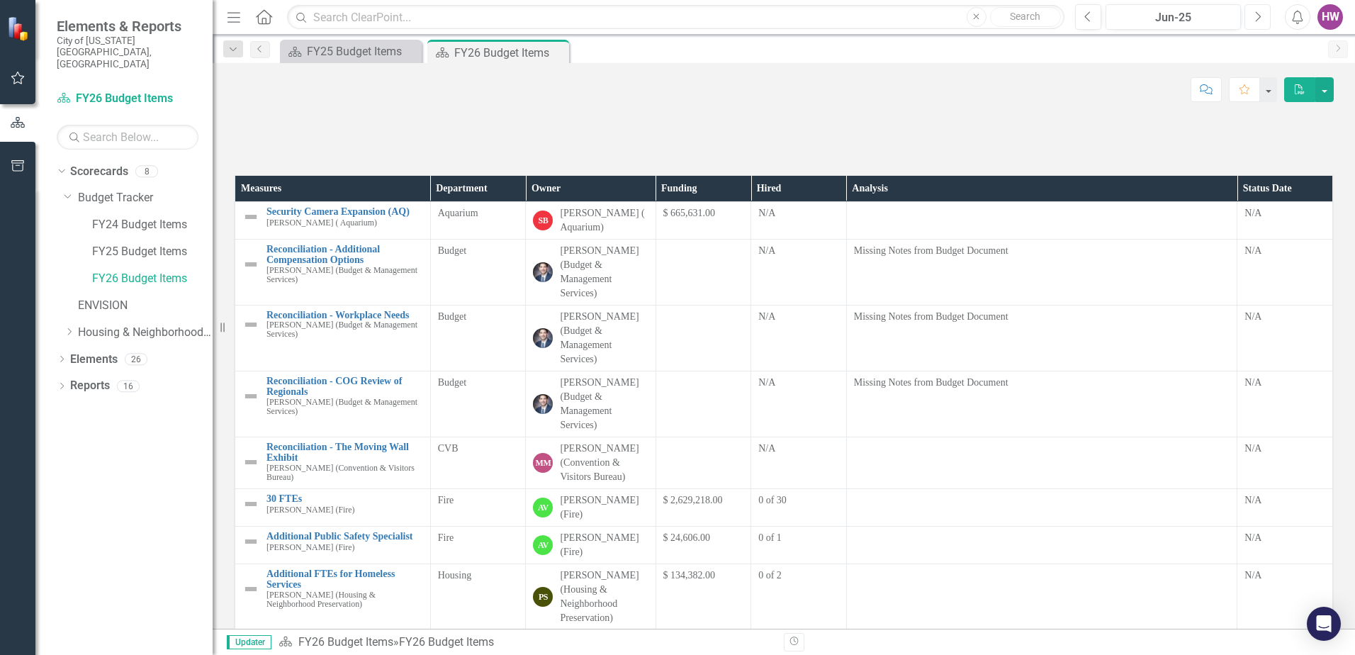
click at [1253, 23] on button "Next" at bounding box center [1258, 17] width 26 height 26
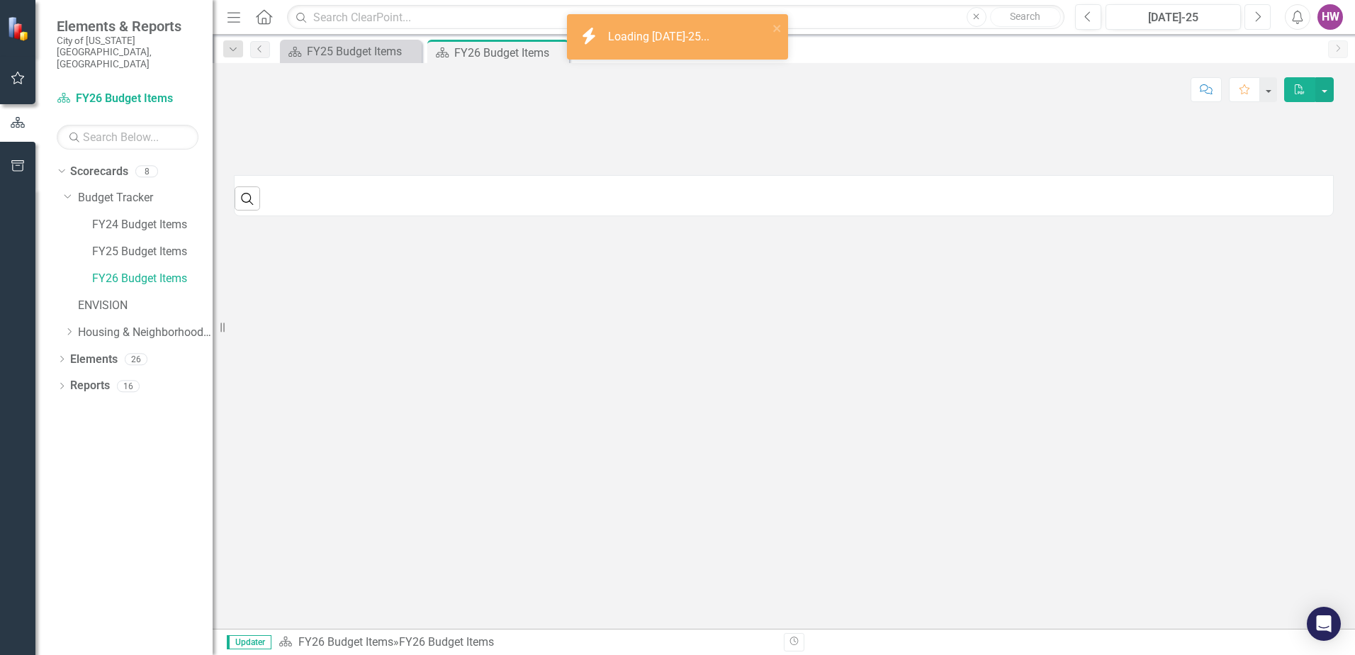
click at [1253, 23] on button "Next" at bounding box center [1258, 17] width 26 height 26
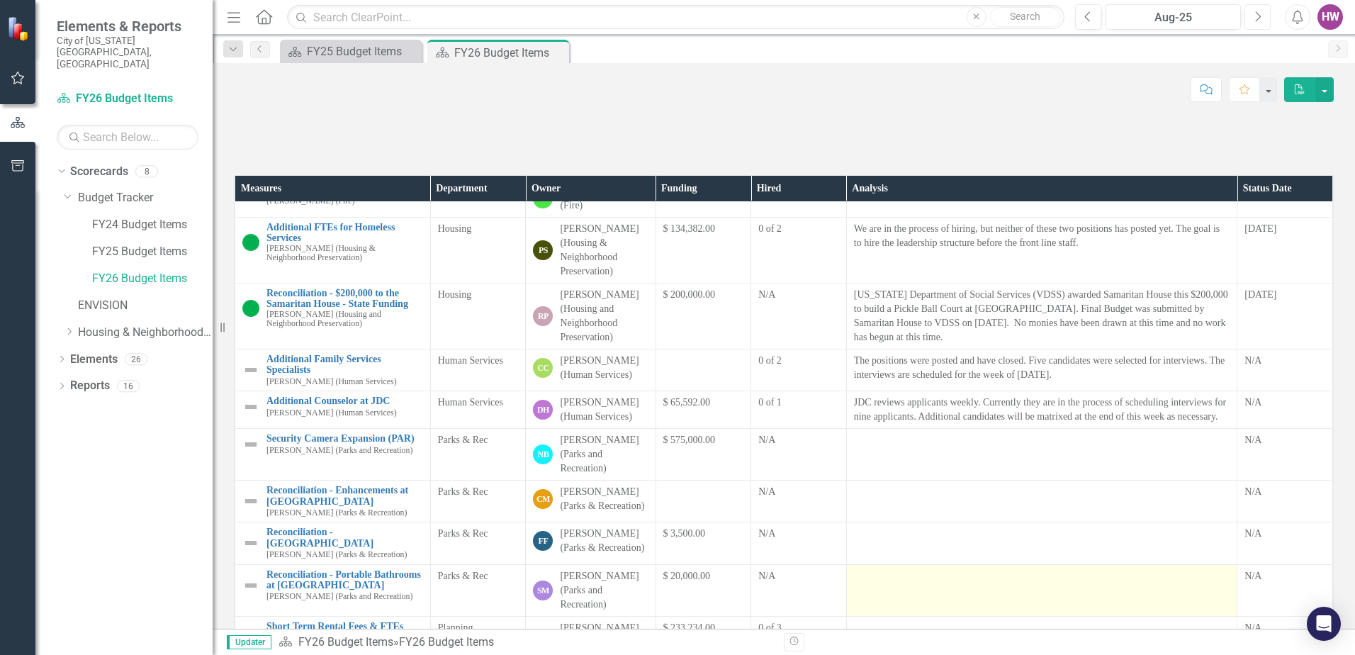
scroll to position [323, 0]
